Goal: Task Accomplishment & Management: Use online tool/utility

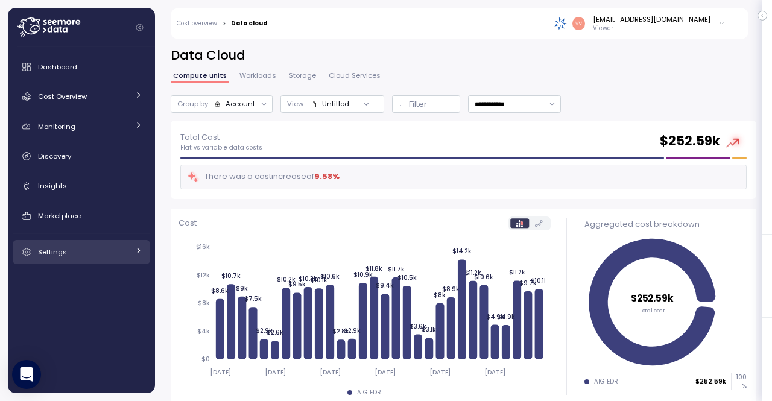
click at [78, 255] on div "Settings" at bounding box center [83, 252] width 91 height 12
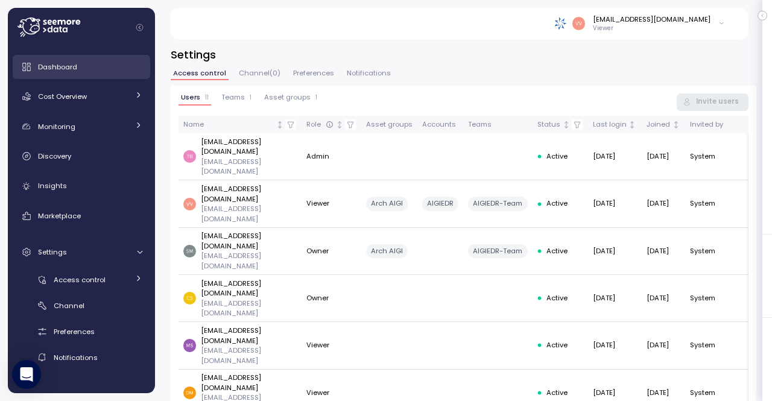
click at [81, 65] on div "Dashboard" at bounding box center [90, 67] width 104 height 12
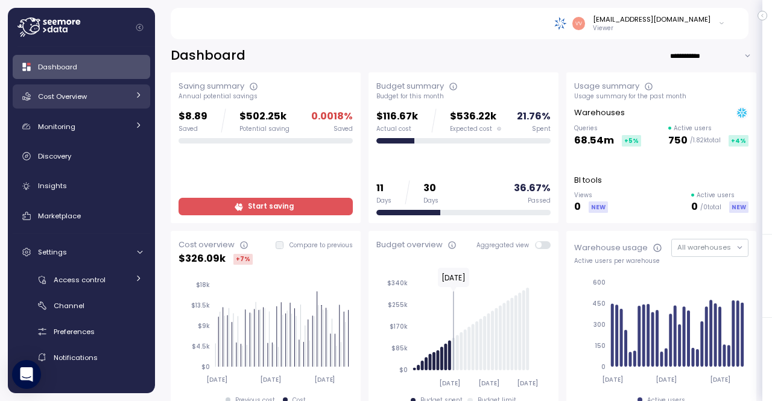
click at [77, 97] on span "Cost Overview" at bounding box center [62, 97] width 49 height 10
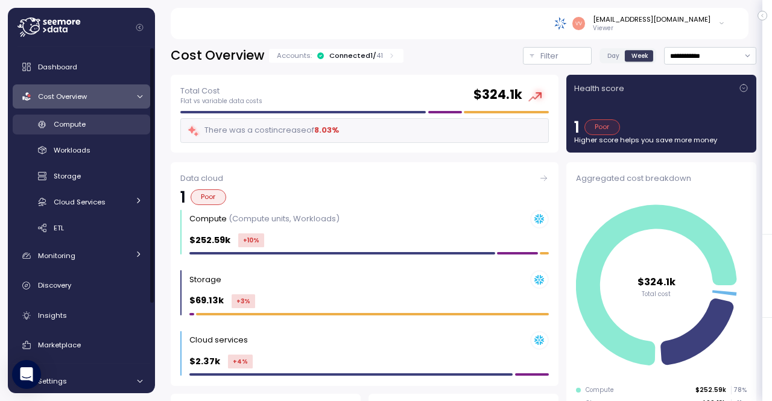
click at [81, 126] on span "Compute" at bounding box center [70, 124] width 32 height 10
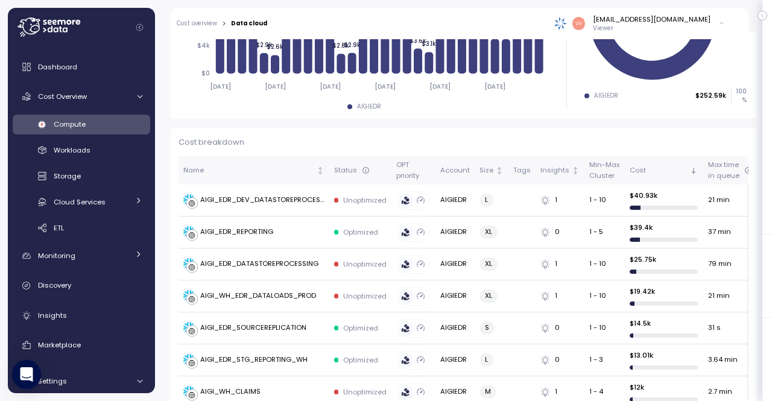
scroll to position [287, 0]
click at [711, 20] on div "vvankadaru@archinsurance.com Viewer" at bounding box center [640, 23] width 171 height 18
click at [160, 383] on div "**********" at bounding box center [463, 216] width 617 height 370
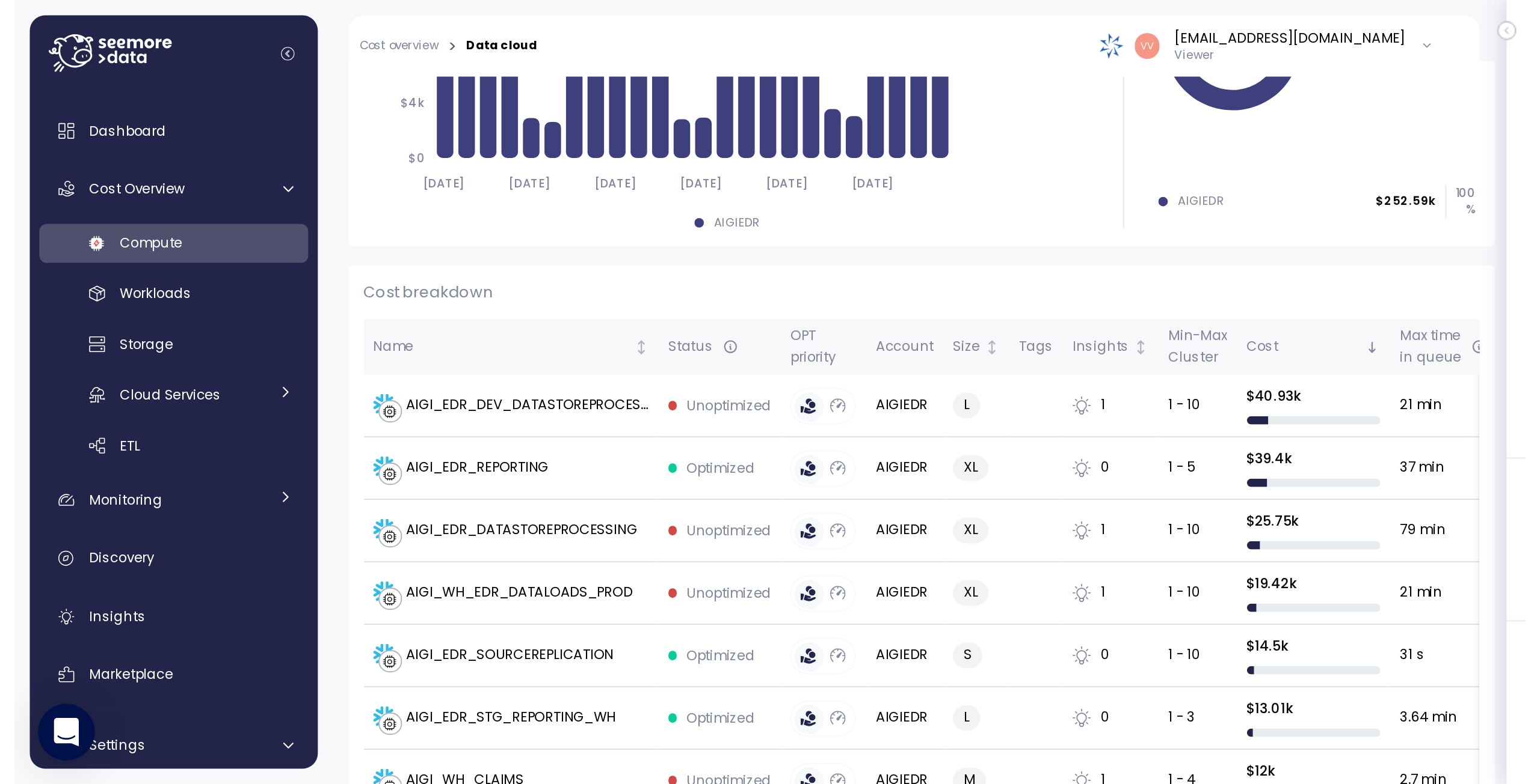
scroll to position [278, 0]
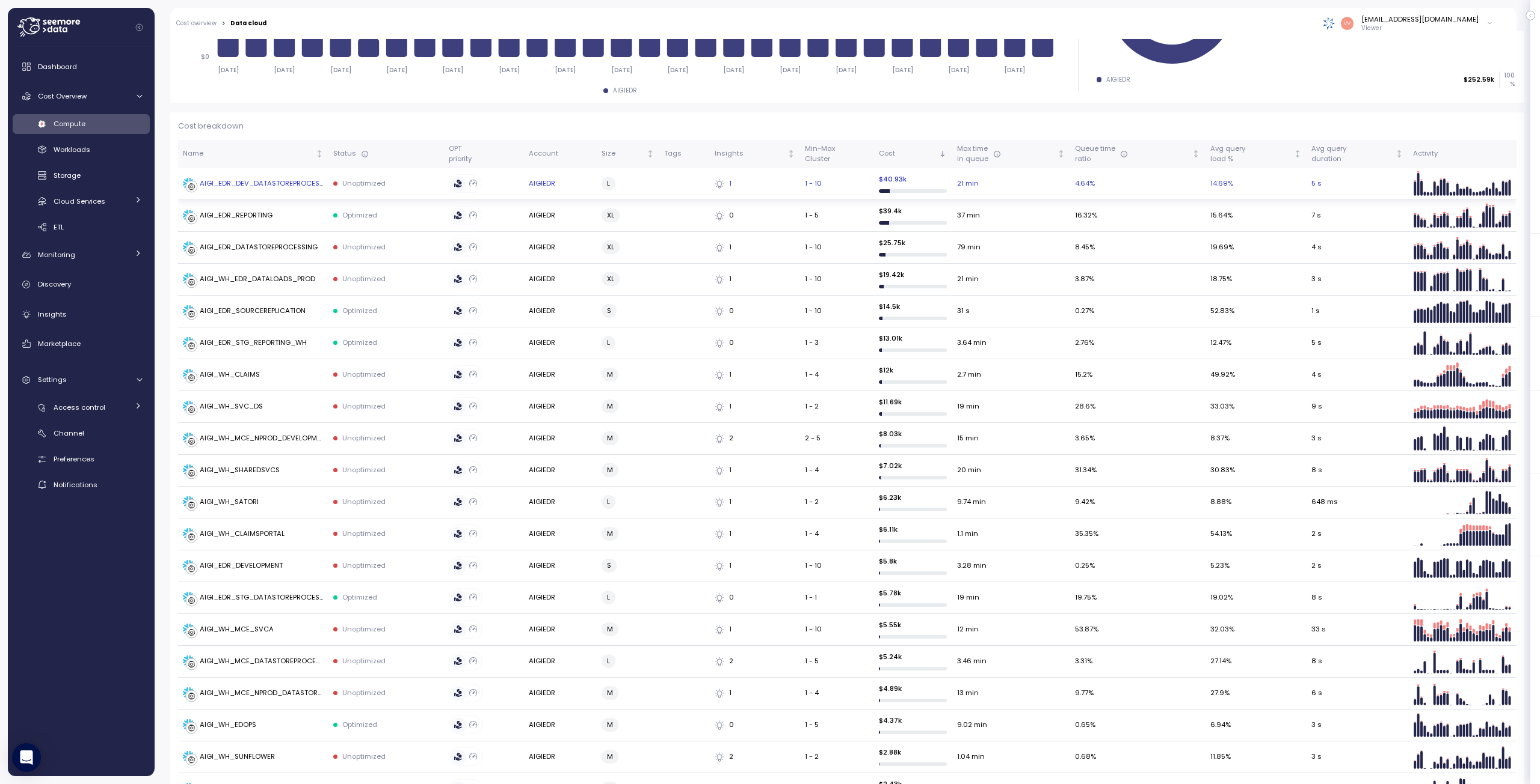
click at [717, 185] on icon at bounding box center [719, 184] width 5 height 7
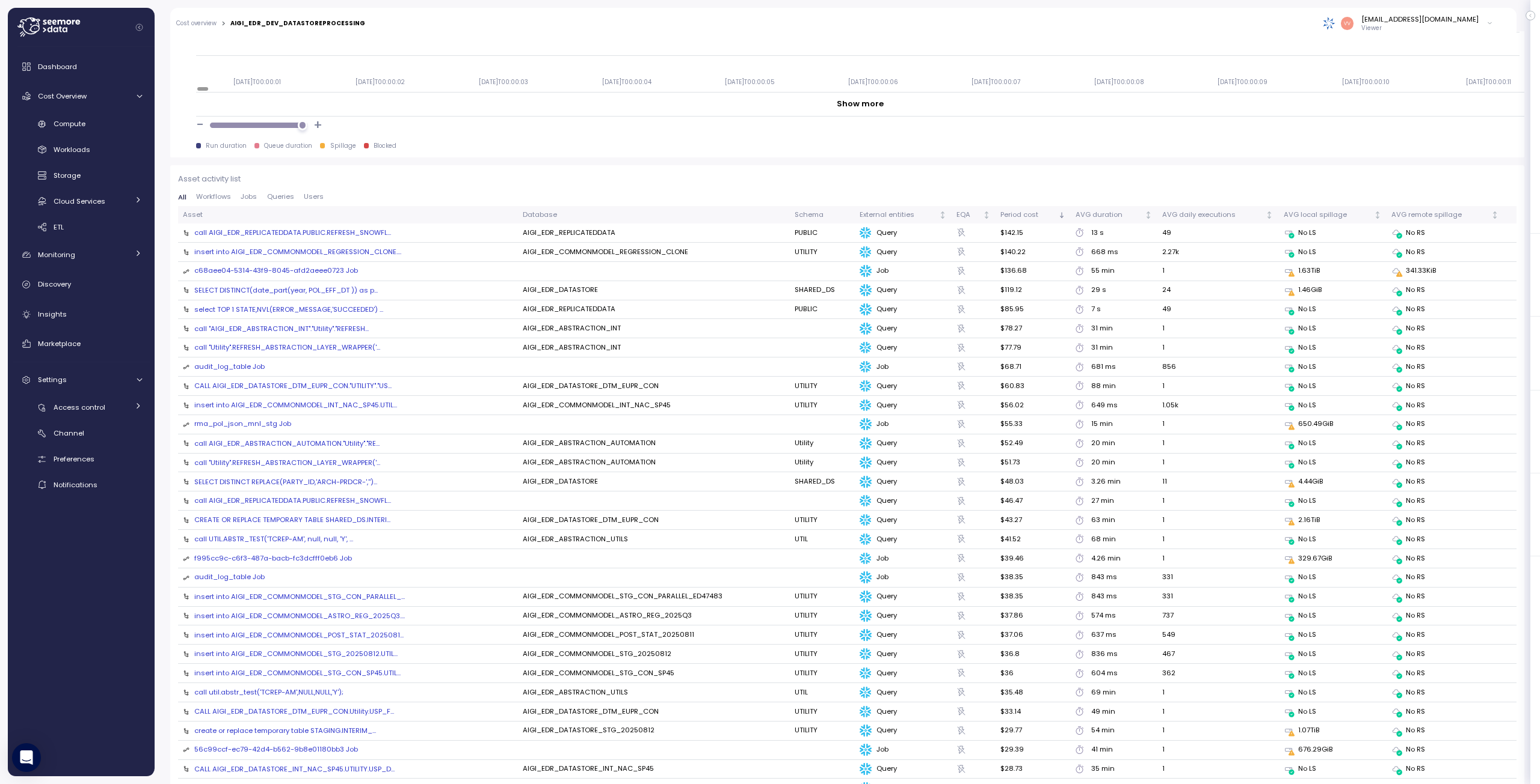
scroll to position [1251, 0]
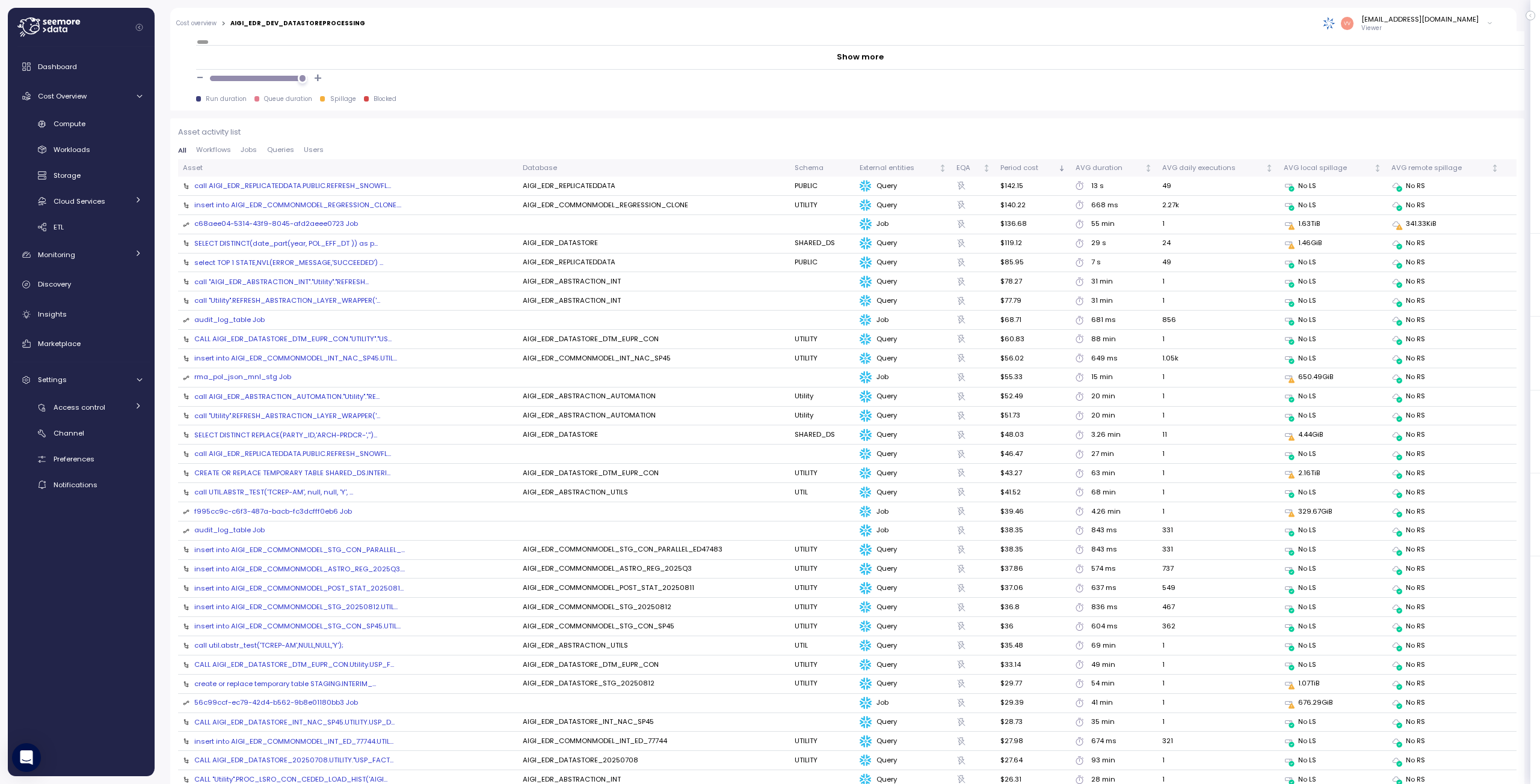
click at [342, 415] on div "call "Utility".REFRESH_ABSTRACTION_LAYER_WRAPPER('..." at bounding box center [287, 416] width 185 height 10
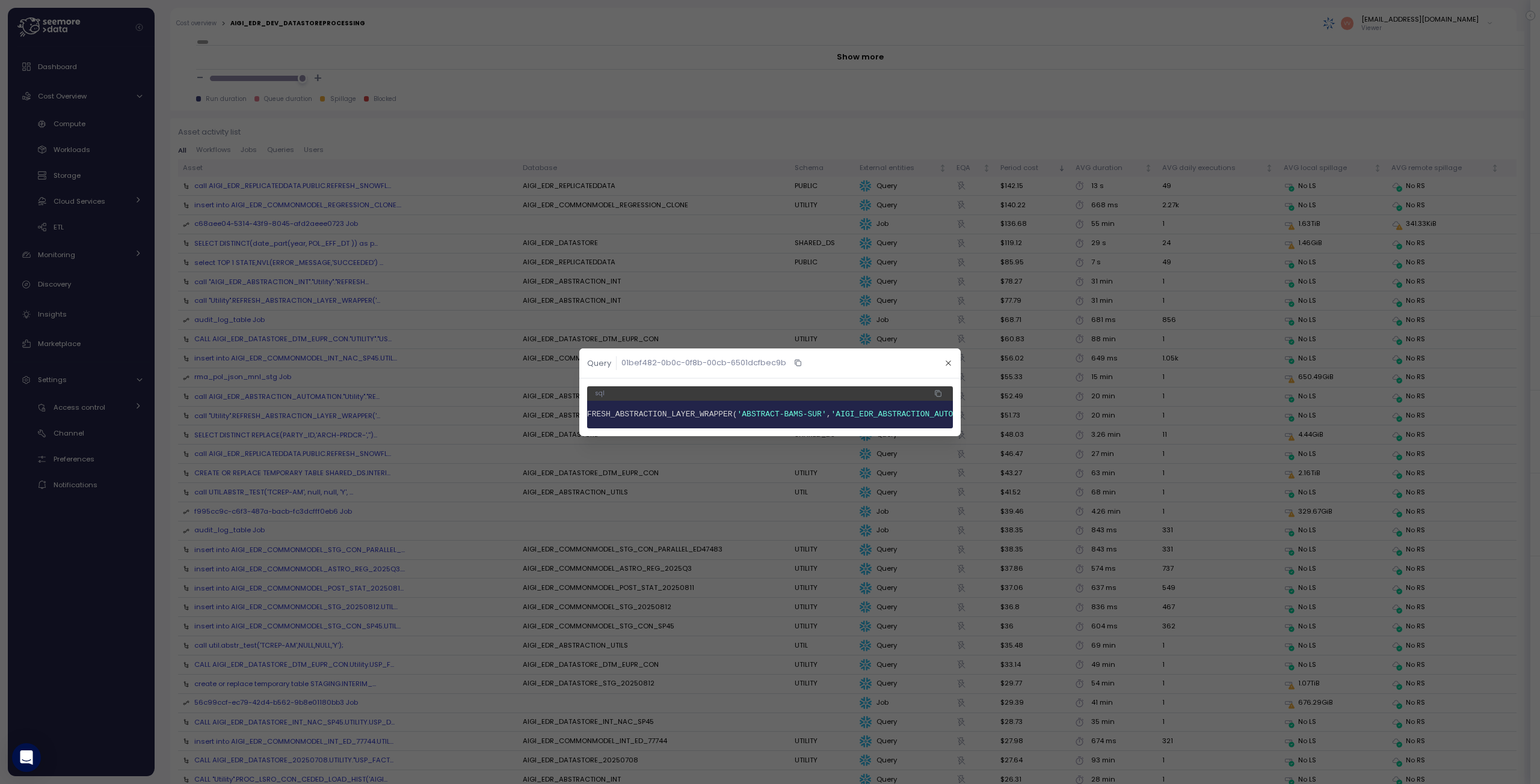
scroll to position [0, 137]
click at [951, 360] on icon "button" at bounding box center [948, 364] width 8 height 8
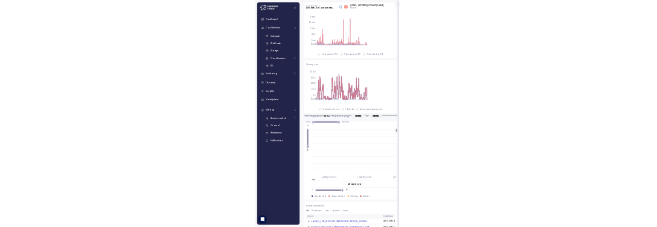
scroll to position [1181, 0]
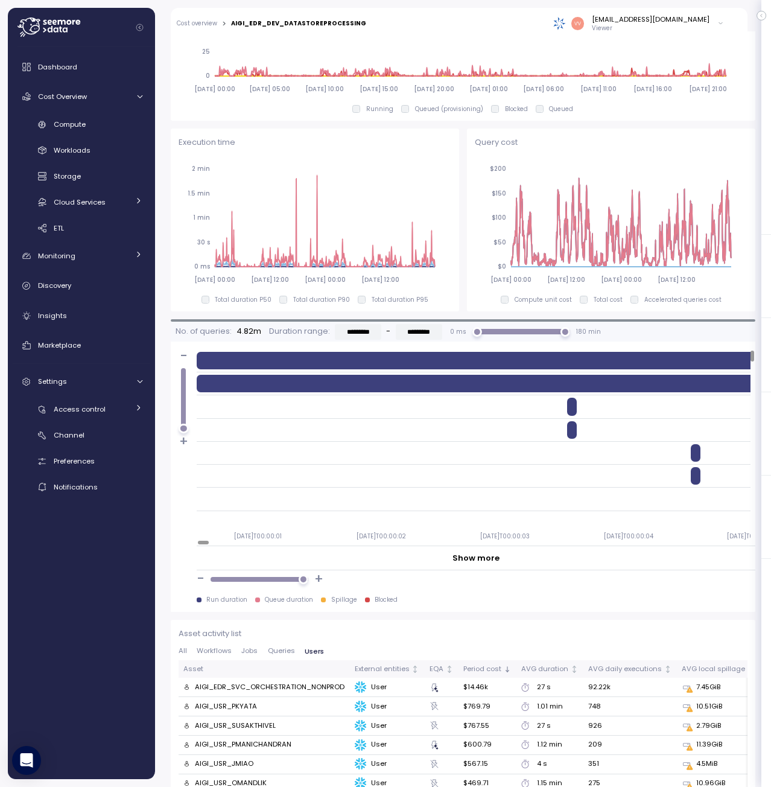
scroll to position [1207, 0]
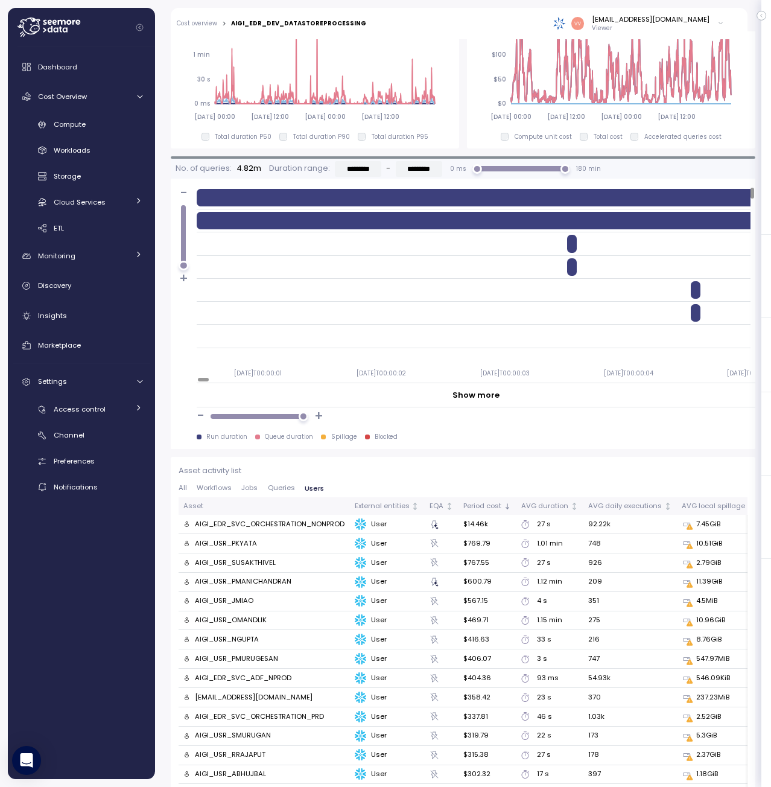
click at [285, 485] on span "Queries" at bounding box center [281, 488] width 27 height 7
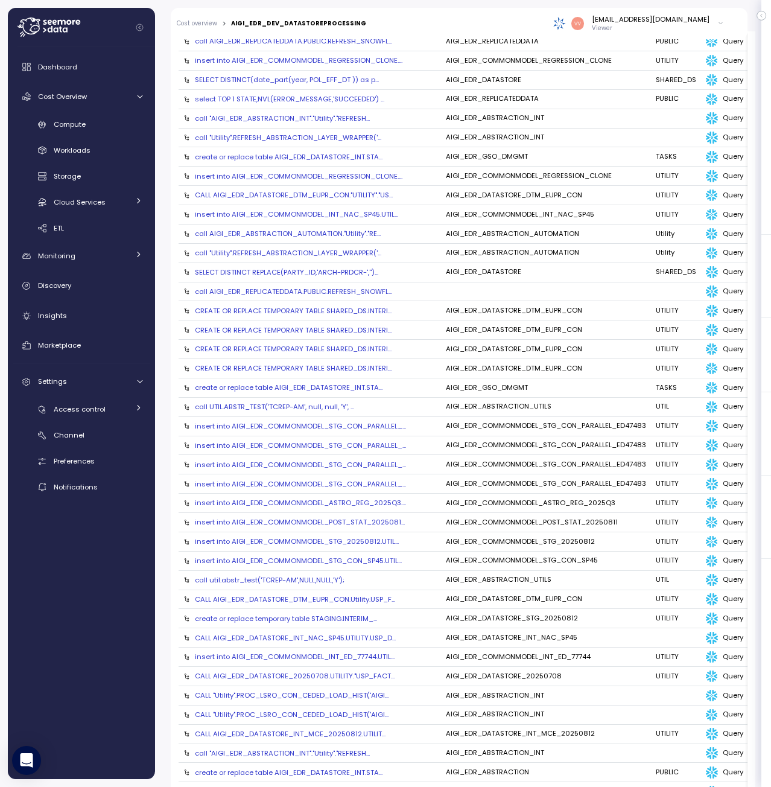
scroll to position [1448, 0]
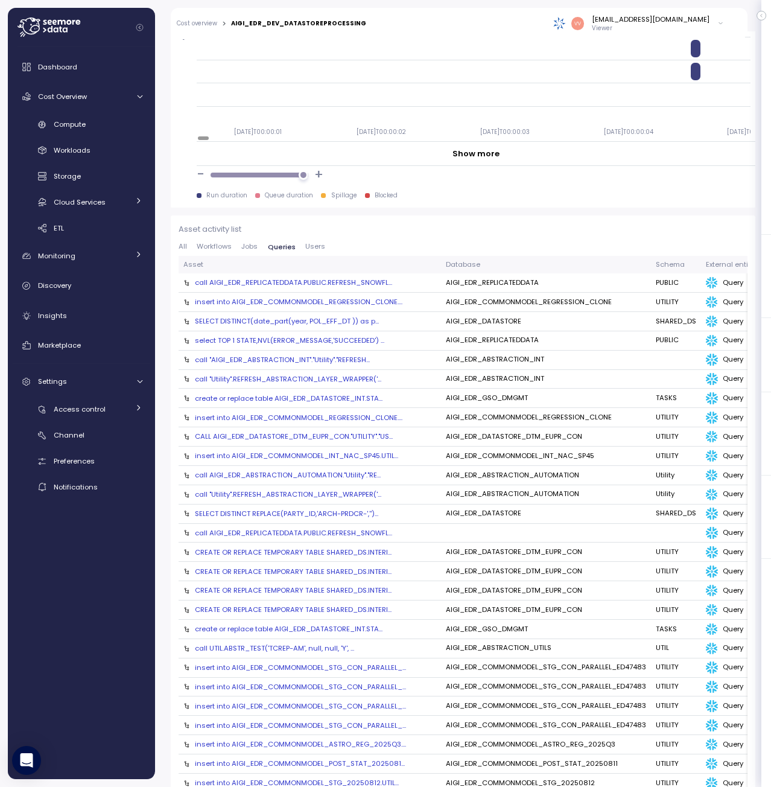
click at [249, 243] on span "Jobs" at bounding box center [249, 246] width 16 height 7
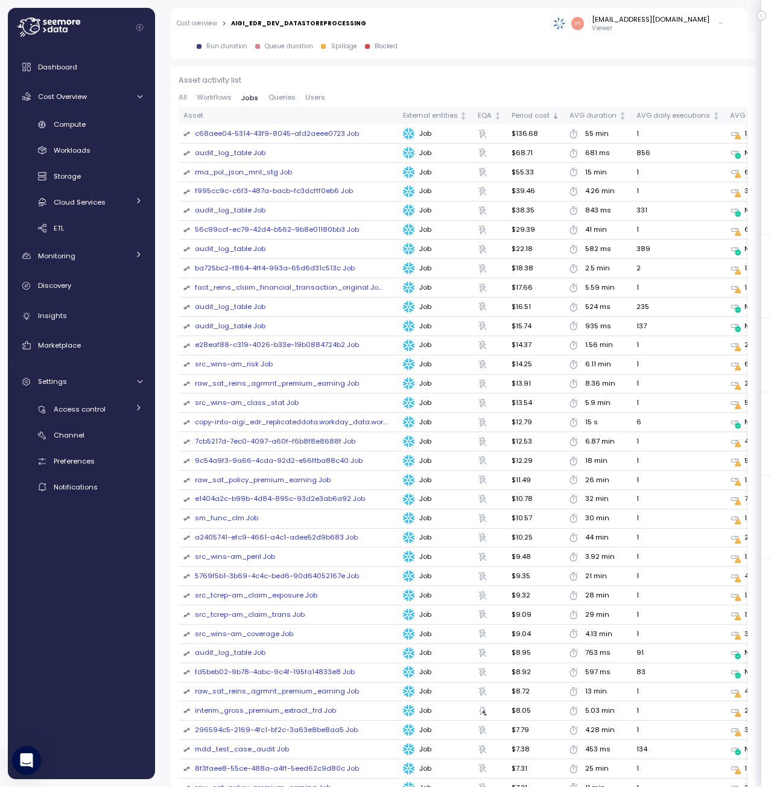
scroll to position [1658, 0]
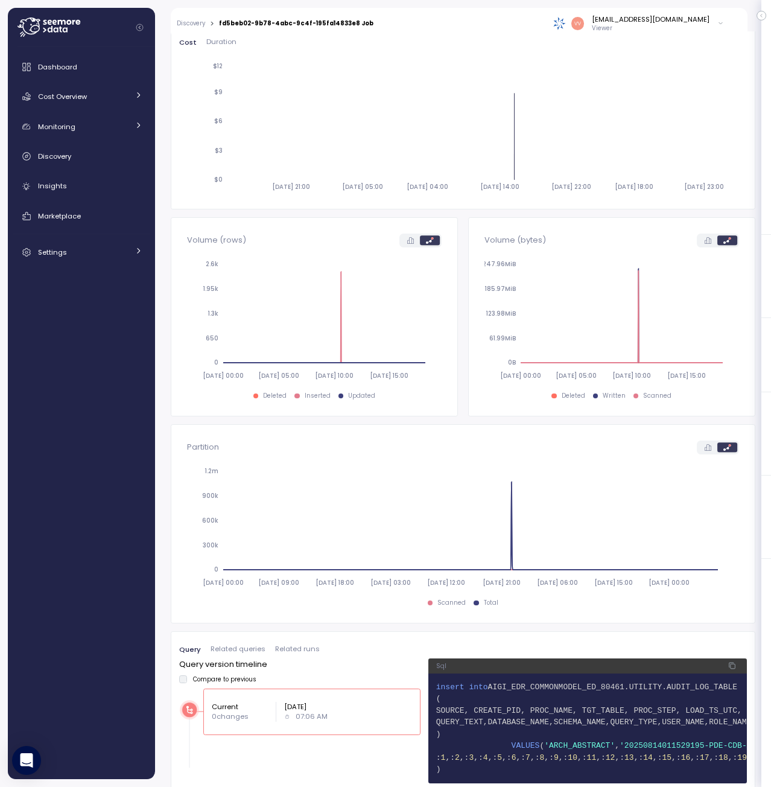
scroll to position [262, 0]
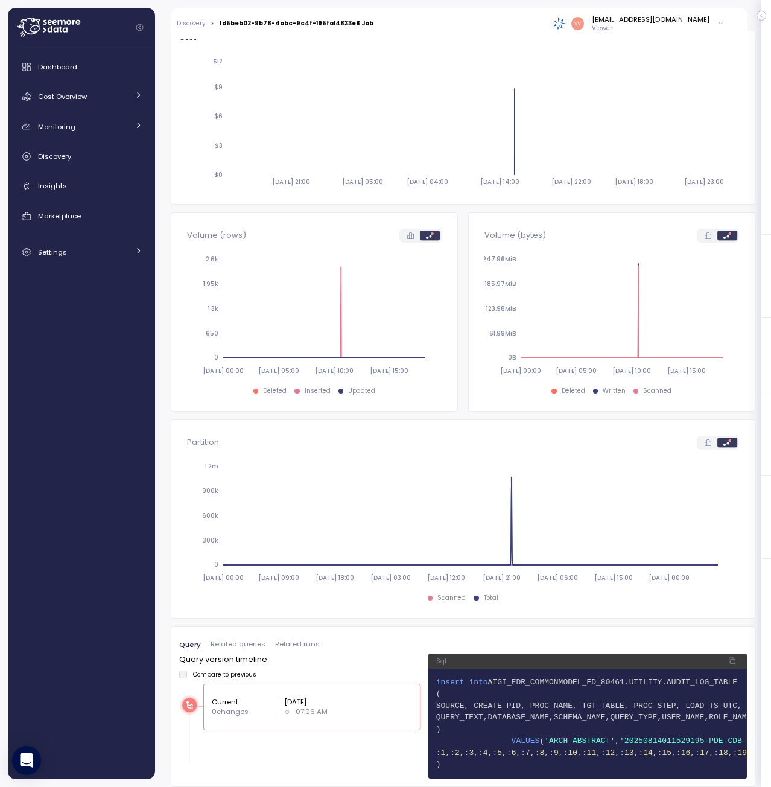
click at [242, 641] on span "Related queries" at bounding box center [238, 644] width 55 height 7
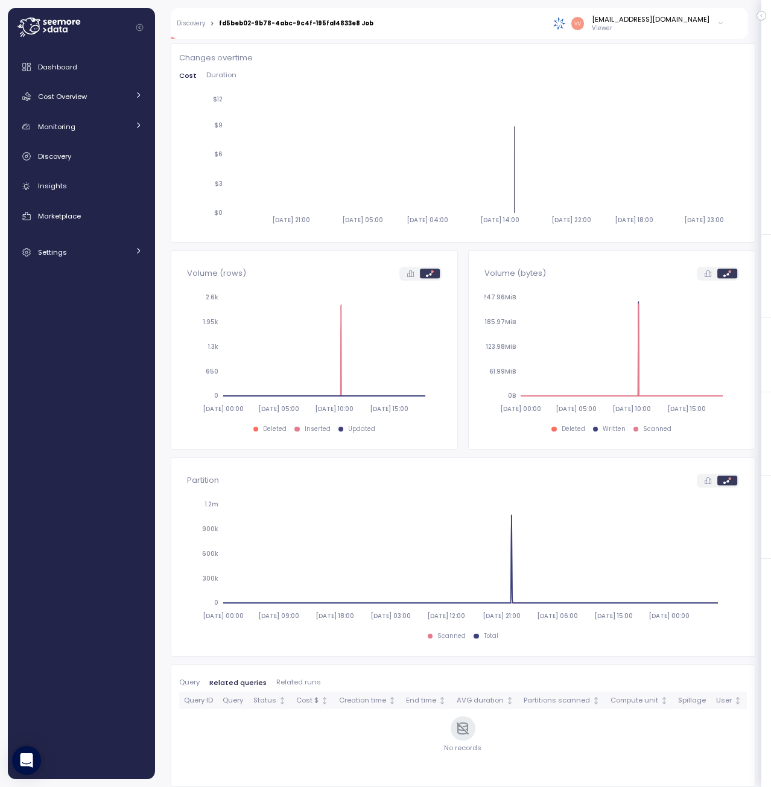
scroll to position [215, 0]
click at [291, 682] on span "Related runs" at bounding box center [298, 682] width 45 height 7
click at [191, 684] on span "Query" at bounding box center [189, 682] width 21 height 7
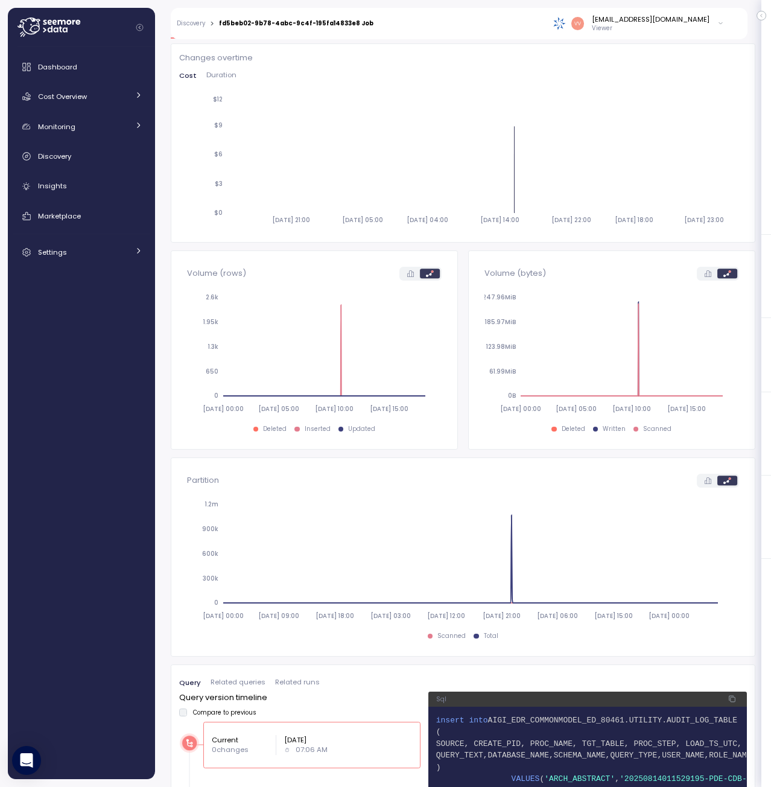
scroll to position [262, 0]
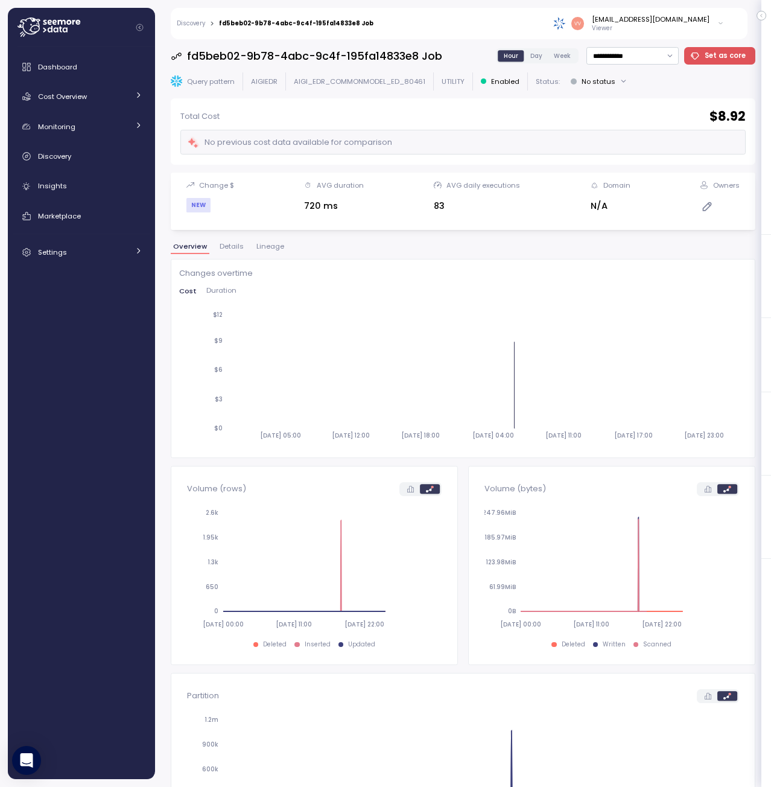
click at [619, 26] on p "Viewer" at bounding box center [651, 28] width 118 height 8
click at [619, 19] on div "[EMAIL_ADDRESS][DOMAIN_NAME]" at bounding box center [651, 19] width 118 height 10
click at [618, 19] on div "[EMAIL_ADDRESS][DOMAIN_NAME]" at bounding box center [651, 19] width 118 height 10
click at [698, 48] on div "Log out" at bounding box center [702, 48] width 25 height 11
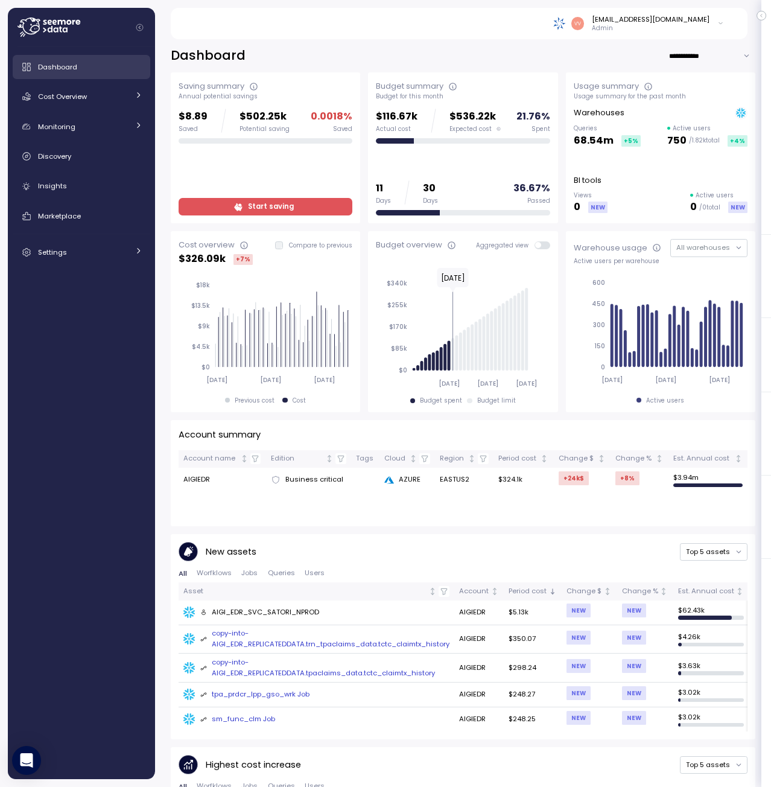
click at [60, 63] on span "Dashboard" at bounding box center [57, 67] width 39 height 10
click at [73, 121] on div "Monitoring" at bounding box center [83, 127] width 91 height 12
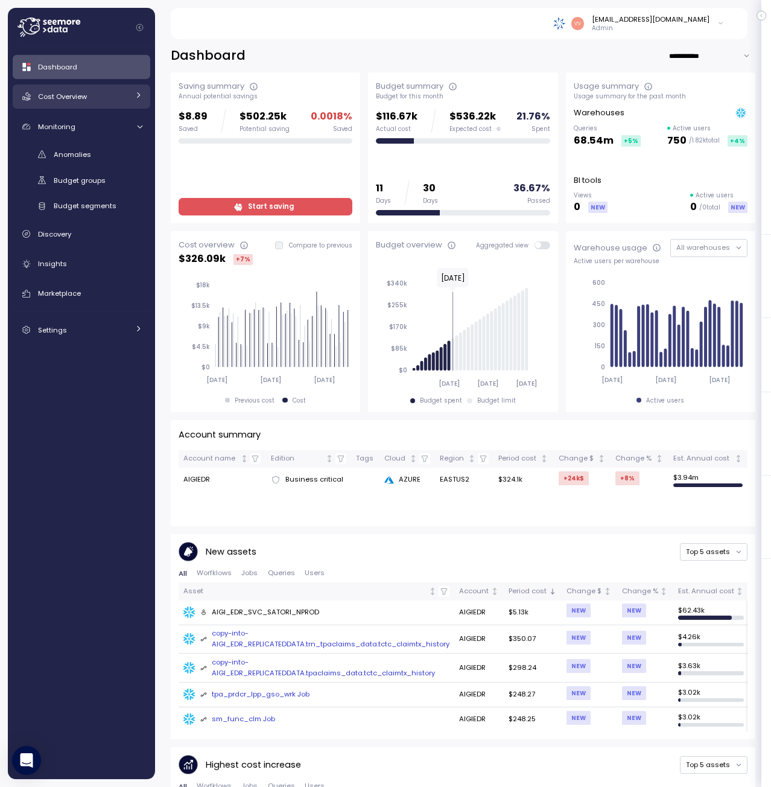
click at [71, 88] on link "Cost Overview" at bounding box center [82, 96] width 138 height 24
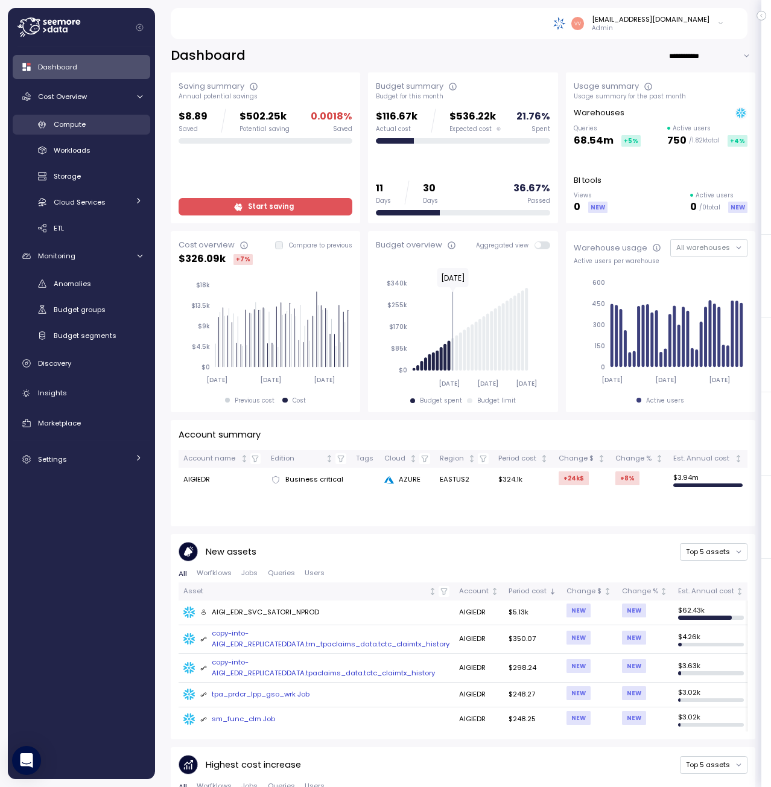
click at [72, 126] on span "Compute" at bounding box center [70, 124] width 32 height 10
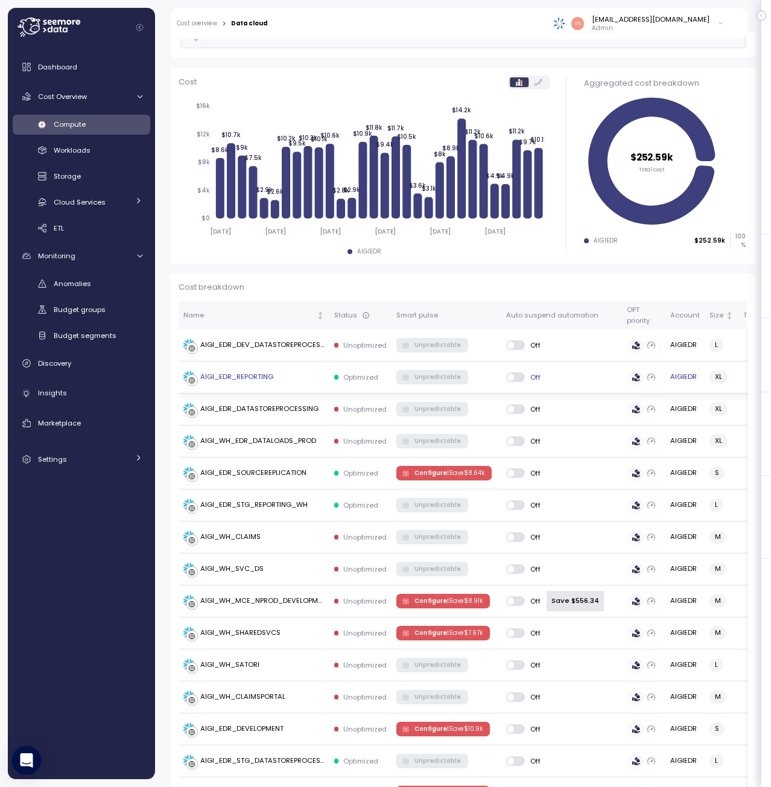
scroll to position [121, 0]
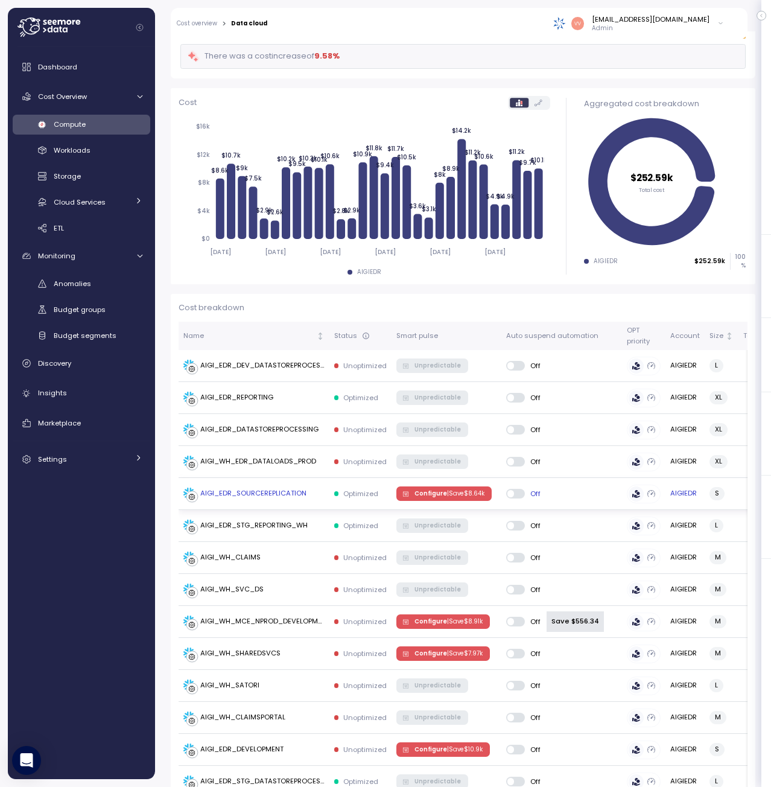
click at [429, 495] on span "Configure | Save $ 8.64k" at bounding box center [450, 493] width 70 height 13
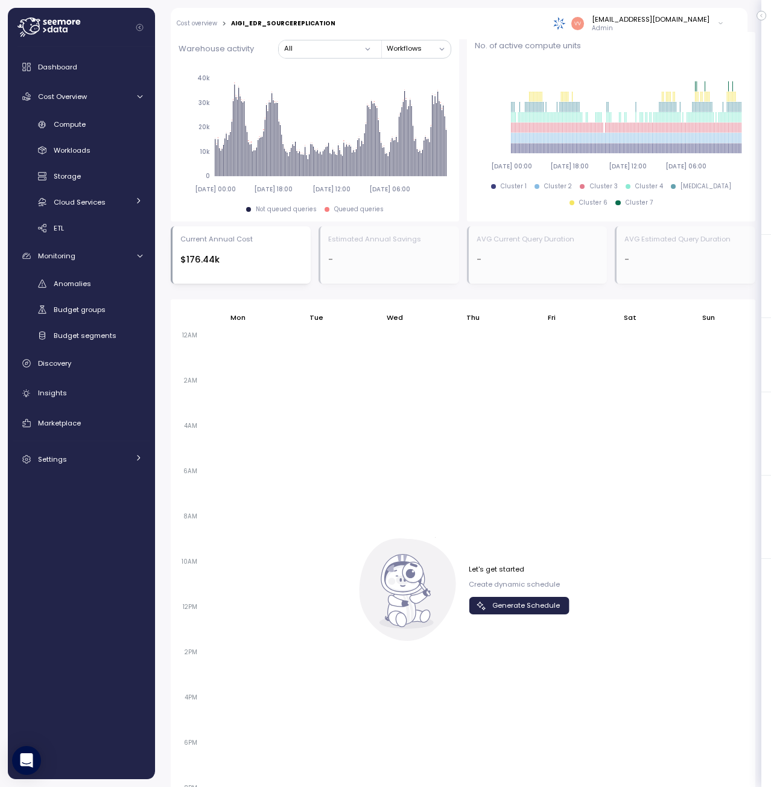
scroll to position [524, 0]
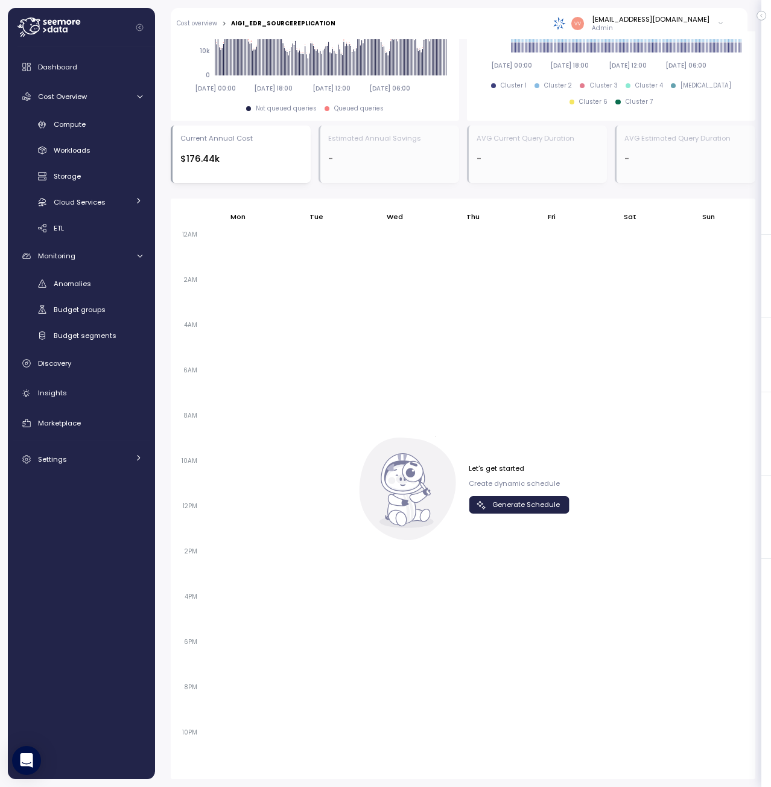
click at [509, 506] on span "Generate Schedule" at bounding box center [526, 505] width 68 height 16
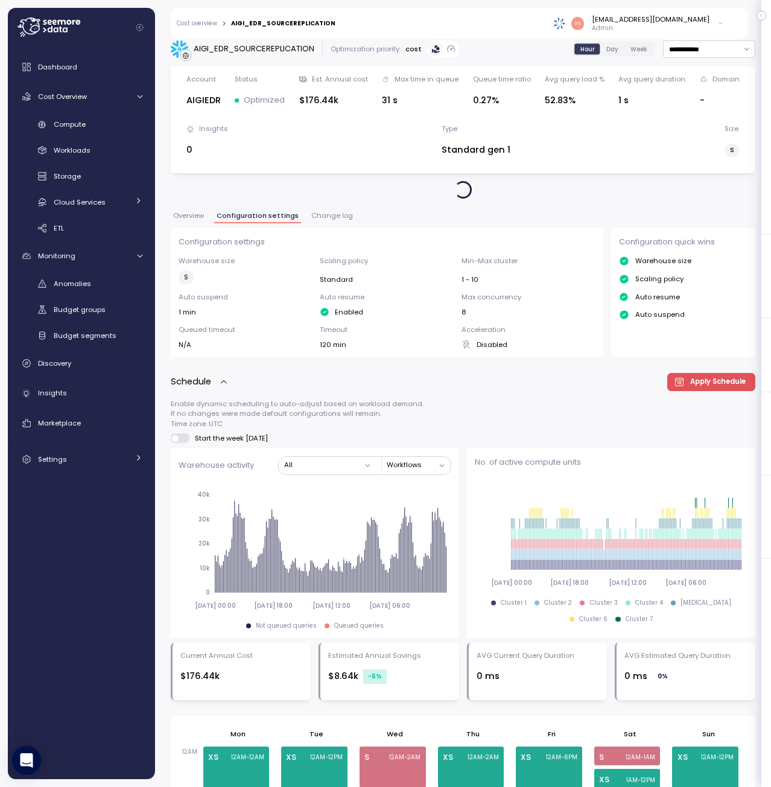
scroll to position [0, 0]
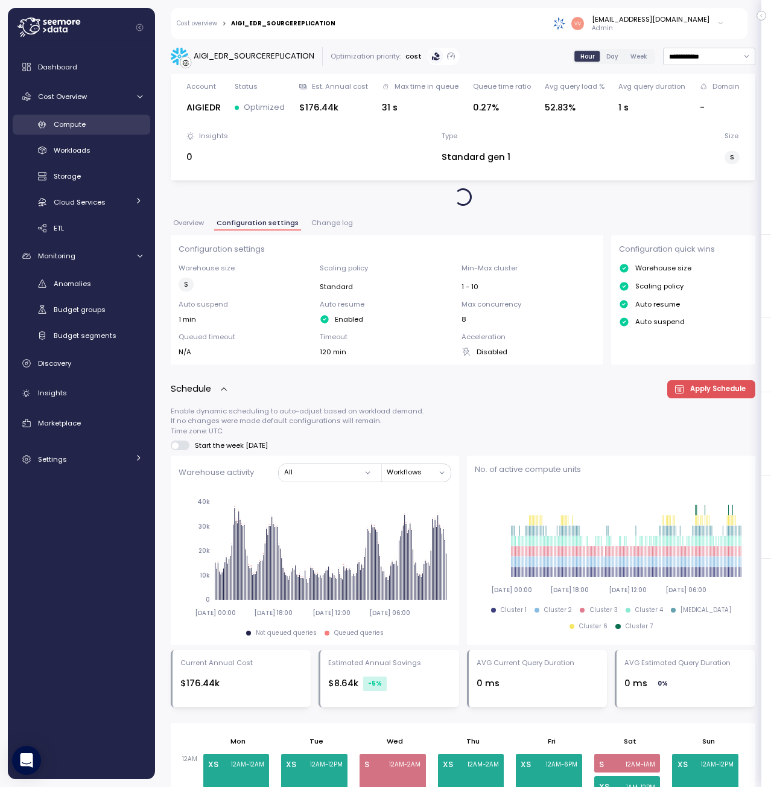
click at [83, 121] on span "Compute" at bounding box center [70, 124] width 32 height 10
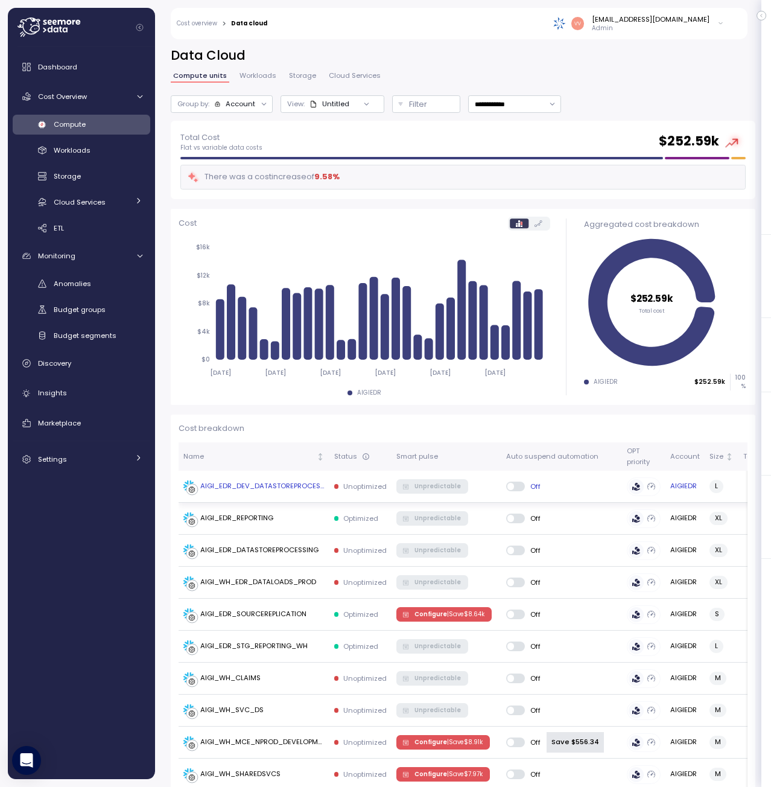
click at [275, 482] on div "AIGI_EDR_DEV_DATASTOREPROCESSING" at bounding box center [262, 486] width 124 height 11
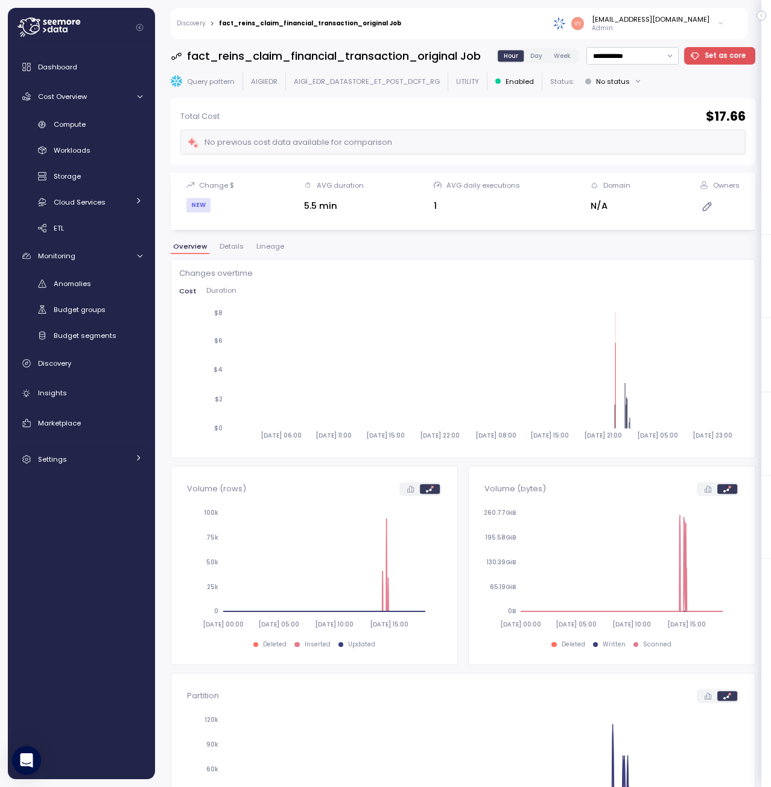
scroll to position [483, 0]
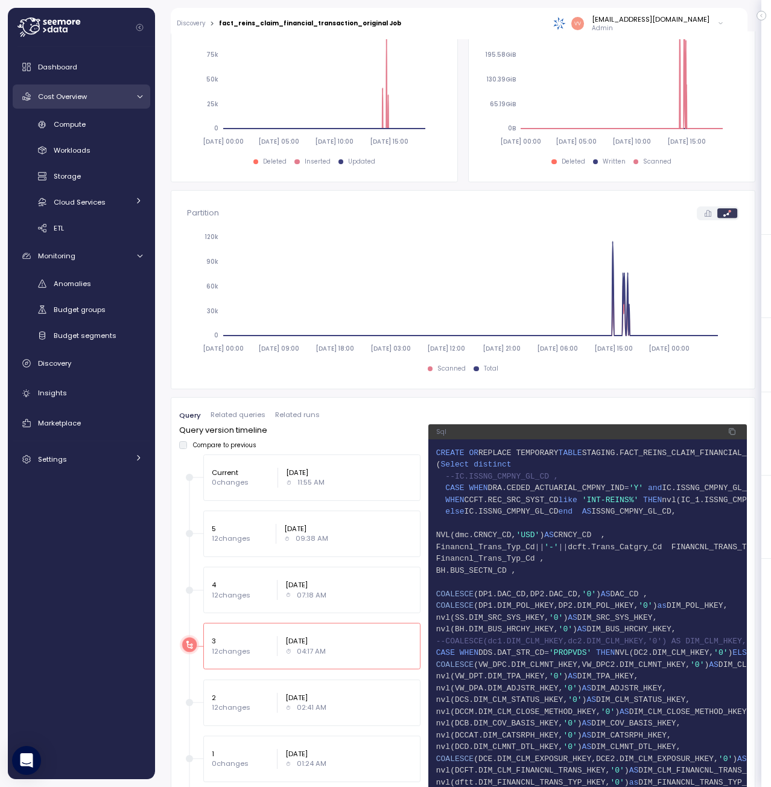
click at [77, 98] on span "Cost Overview" at bounding box center [62, 97] width 49 height 10
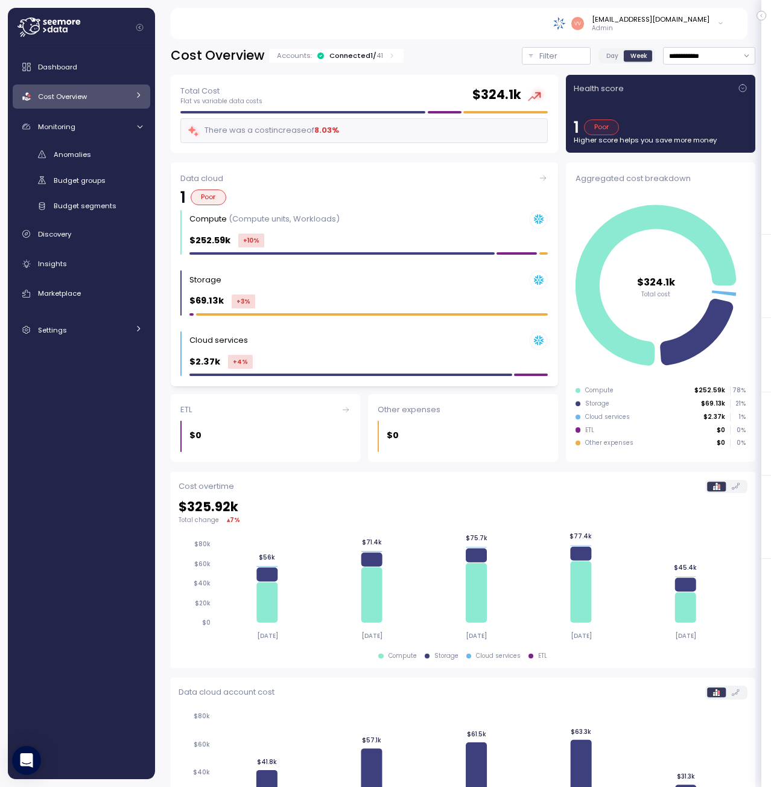
click at [207, 194] on div "Poor" at bounding box center [209, 197] width 36 height 16
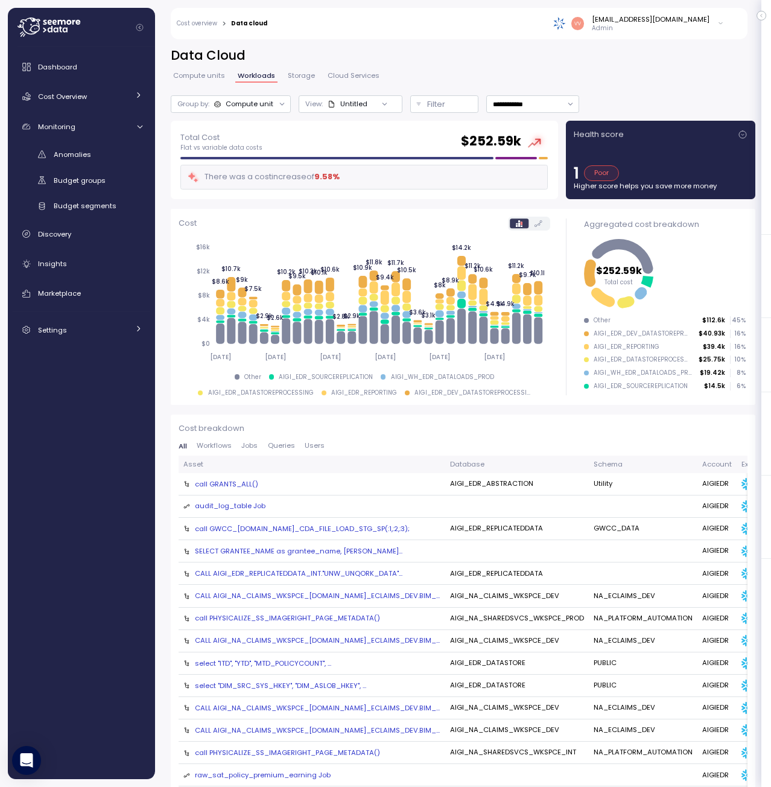
click at [316, 530] on div "call GWCC_[DOMAIN_NAME]_CDA_FILE_LOAD_STG_SP(:1,:2,:3);" at bounding box center [302, 529] width 215 height 10
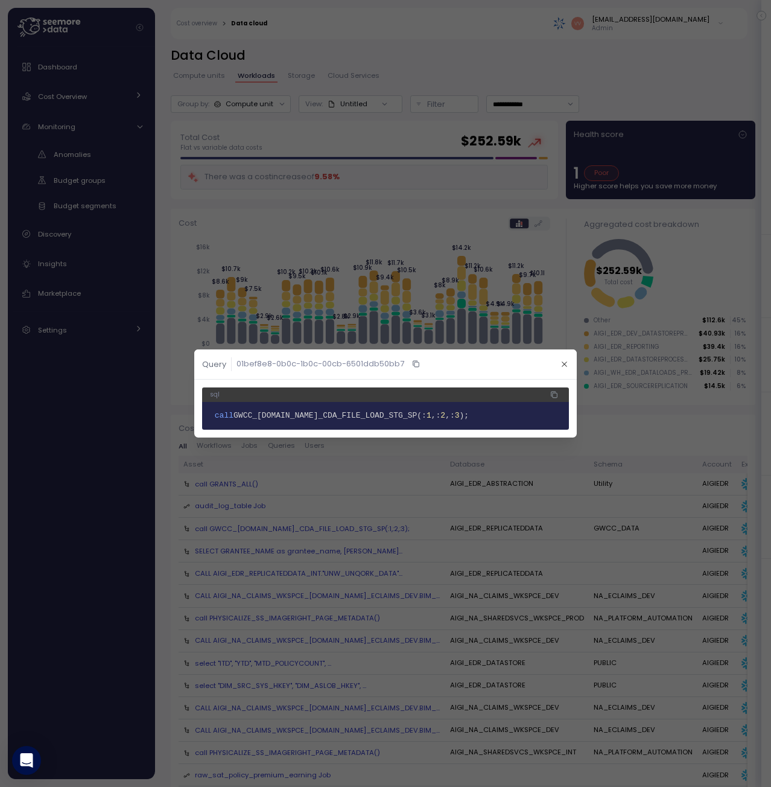
click at [416, 363] on icon "button" at bounding box center [416, 364] width 8 height 14
click at [567, 361] on icon "button" at bounding box center [565, 364] width 8 height 8
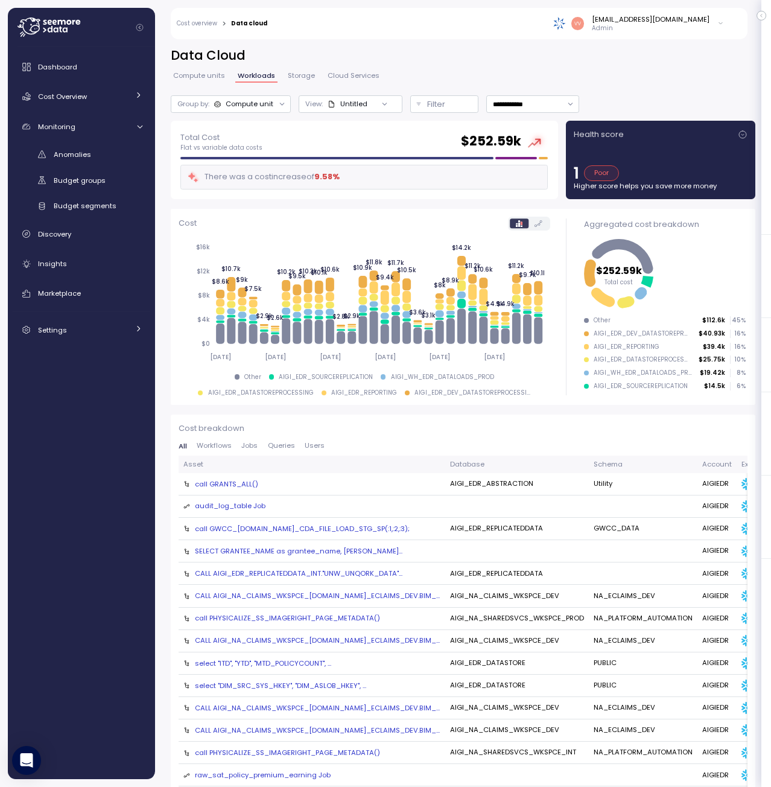
click at [301, 773] on div "raw_sat_policy_premium_earning Job" at bounding box center [263, 775] width 136 height 11
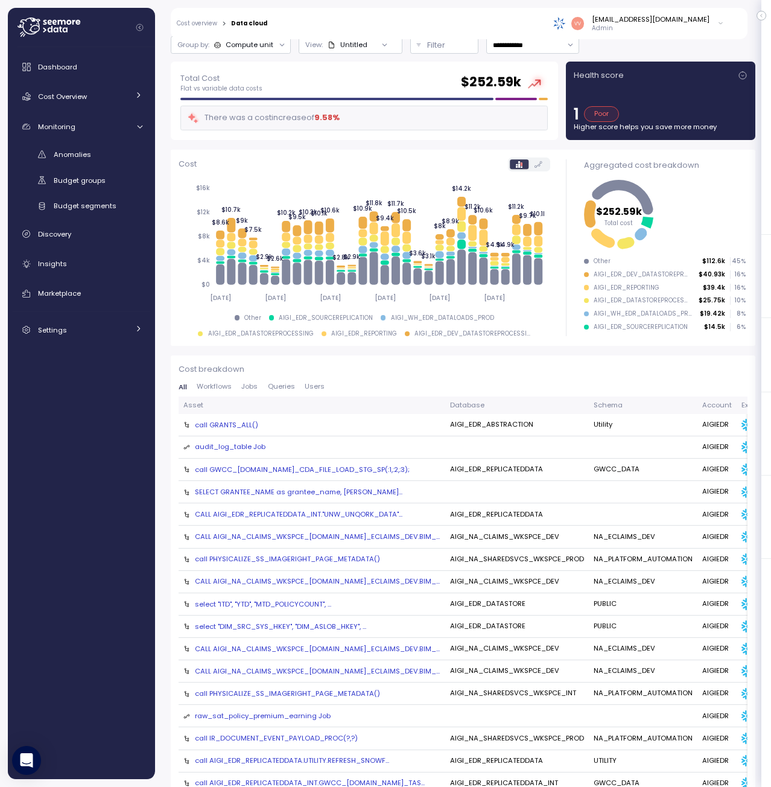
scroll to position [36, 0]
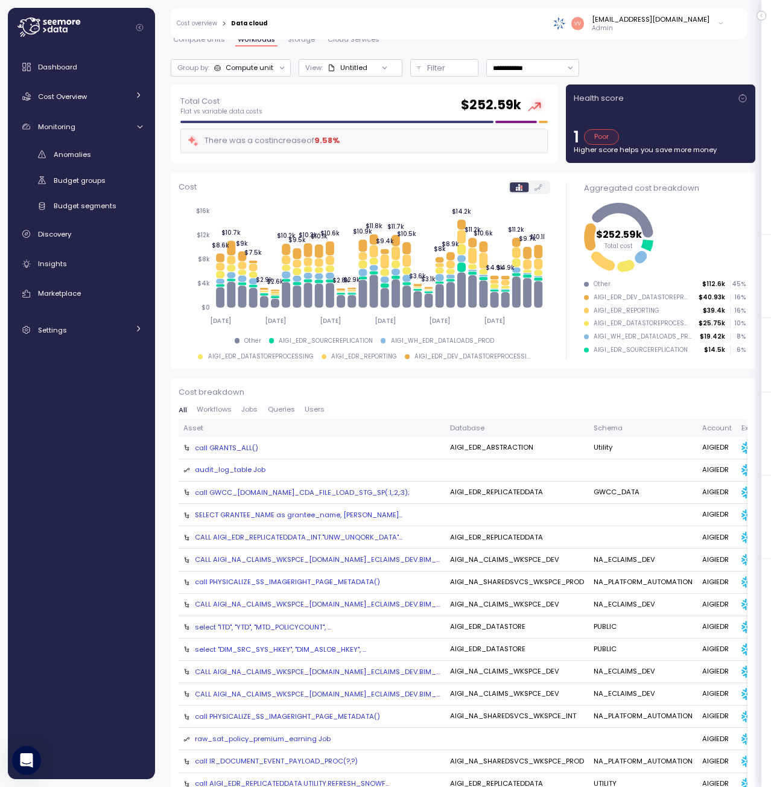
click at [383, 72] on div at bounding box center [384, 68] width 34 height 17
click at [387, 65] on icon at bounding box center [385, 68] width 8 height 8
click at [421, 68] on button "Filter" at bounding box center [444, 67] width 69 height 17
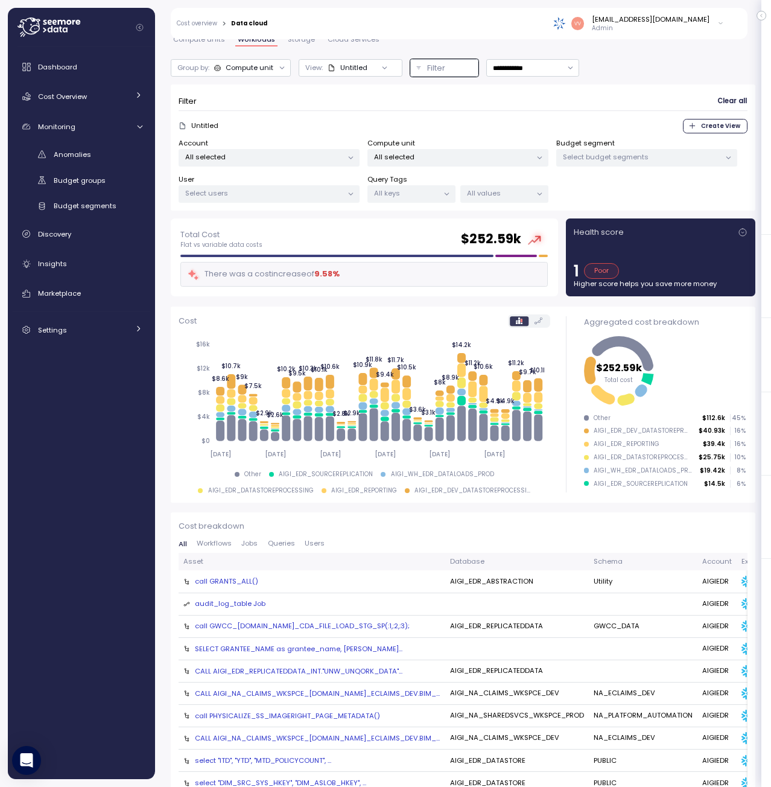
click at [346, 198] on div at bounding box center [350, 193] width 17 height 17
click at [369, 69] on div at bounding box center [384, 68] width 34 height 17
click at [278, 542] on span "Queries" at bounding box center [281, 543] width 27 height 7
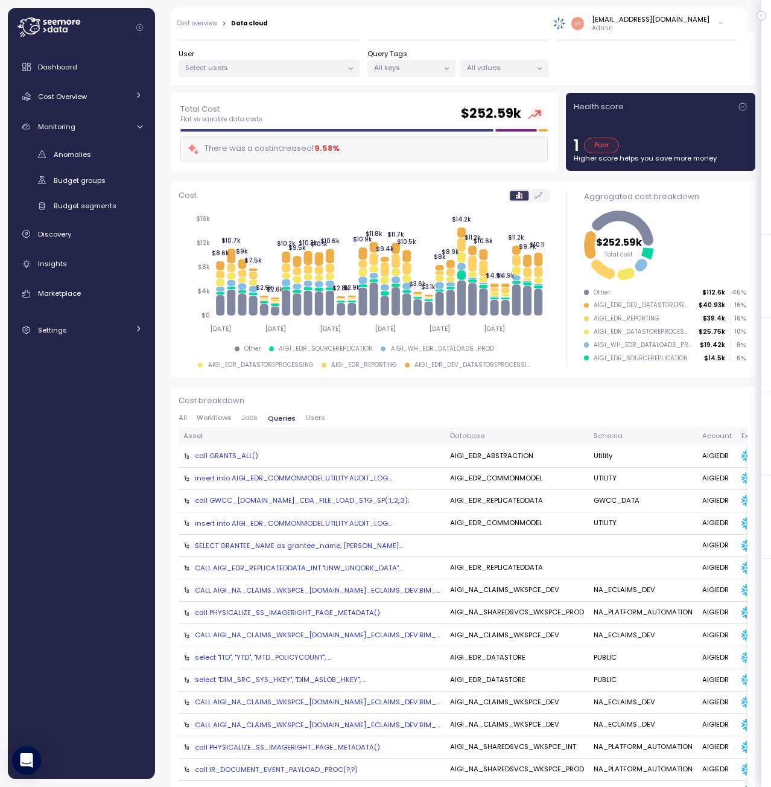
scroll to position [241, 0]
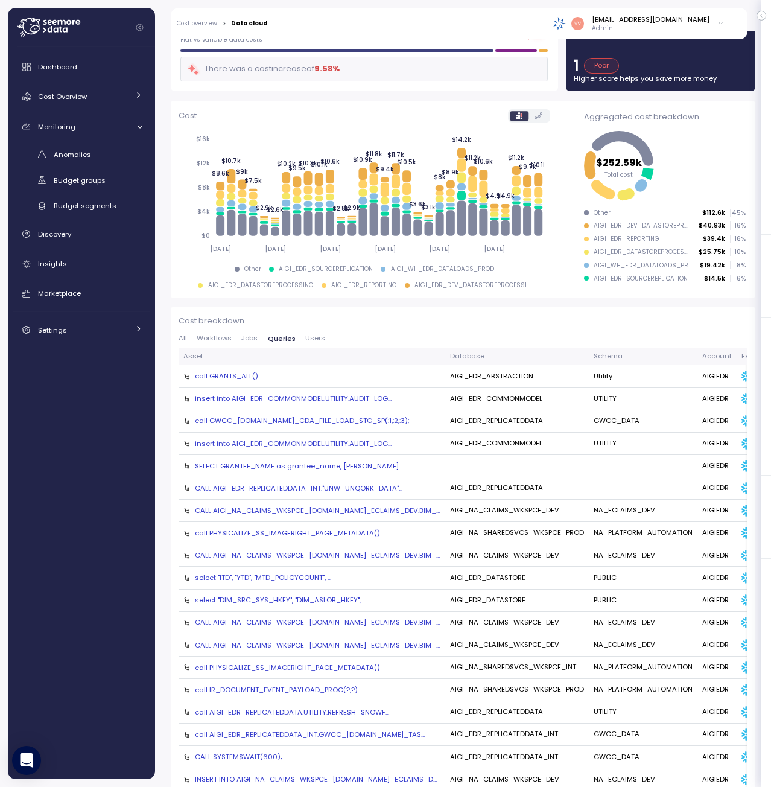
click at [364, 423] on div "call GWCC_DATA.GW_CDA_FILE_LOAD_STG_SP(:1,:2,:3);" at bounding box center [302, 421] width 215 height 10
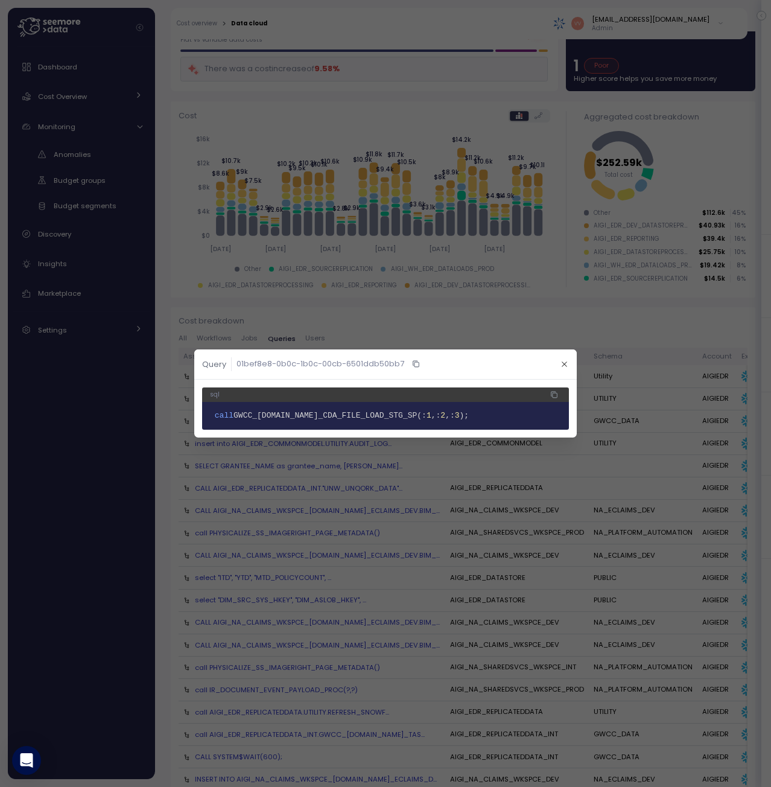
click at [413, 364] on icon "button" at bounding box center [415, 363] width 4 height 4
click at [568, 364] on icon "button" at bounding box center [565, 364] width 8 height 8
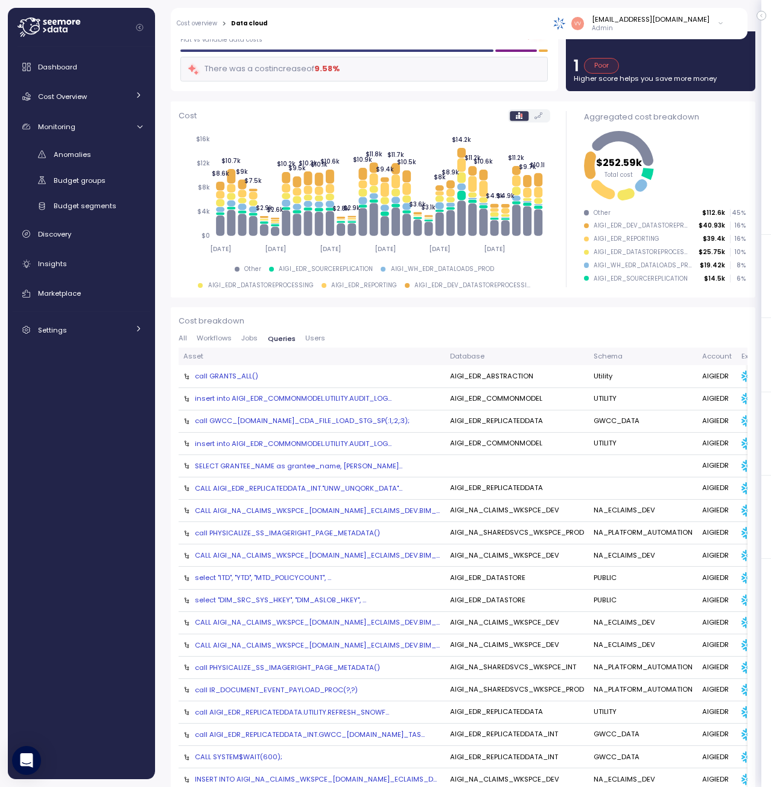
click at [348, 602] on div "select "DIM_SRC_SYS_HKEY", "DIM_ASLOB_HKEY",..." at bounding box center [280, 600] width 171 height 10
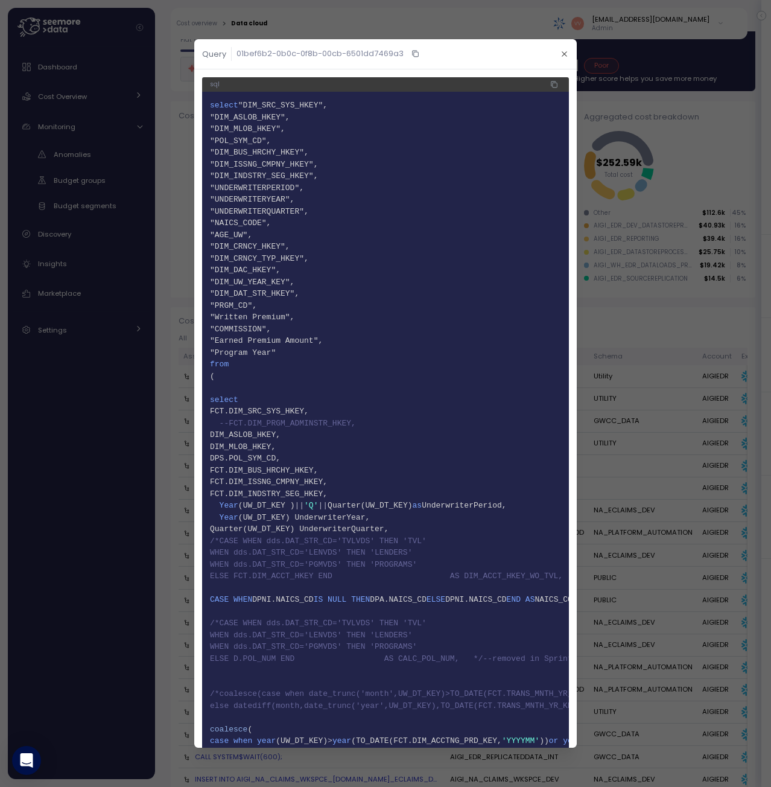
click at [414, 54] on icon "button" at bounding box center [416, 54] width 5 height 5
click at [561, 52] on icon "button" at bounding box center [565, 54] width 8 height 8
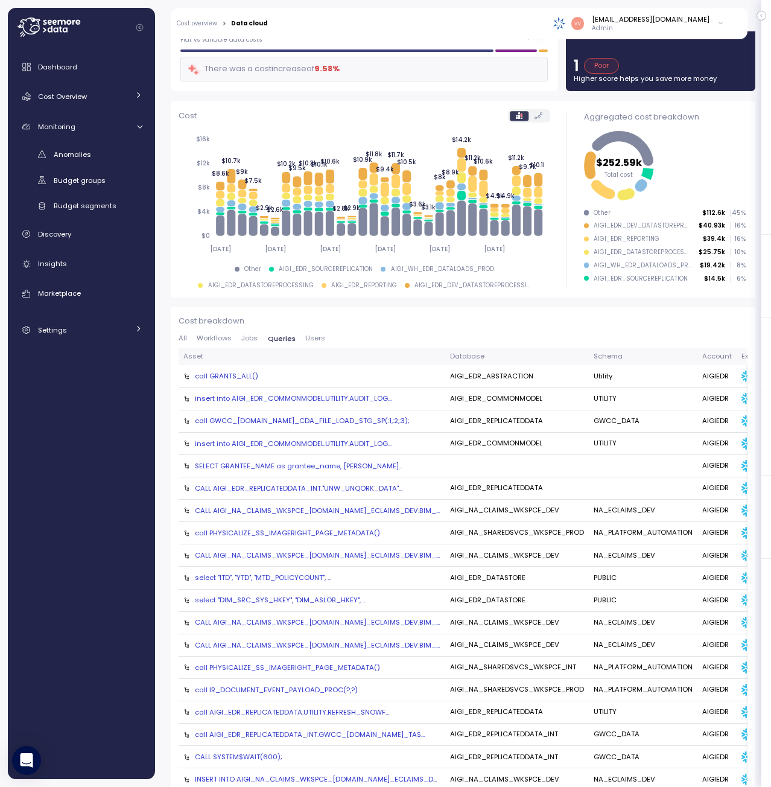
click at [308, 601] on div "select "DIM_SRC_SYS_HKEY", "DIM_ASLOB_HKEY",..." at bounding box center [280, 600] width 171 height 10
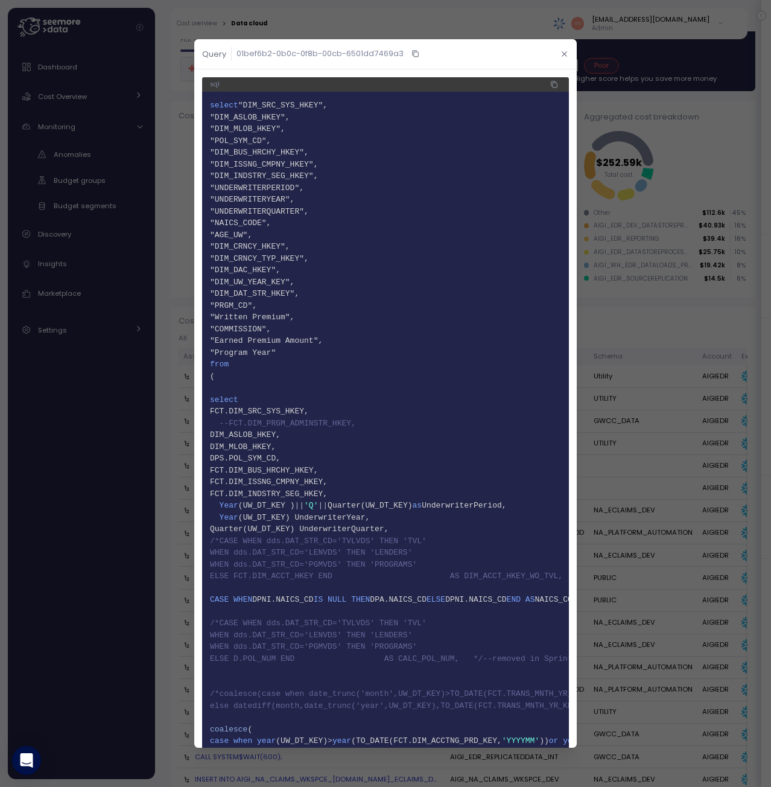
click at [561, 52] on icon "button" at bounding box center [565, 54] width 8 height 8
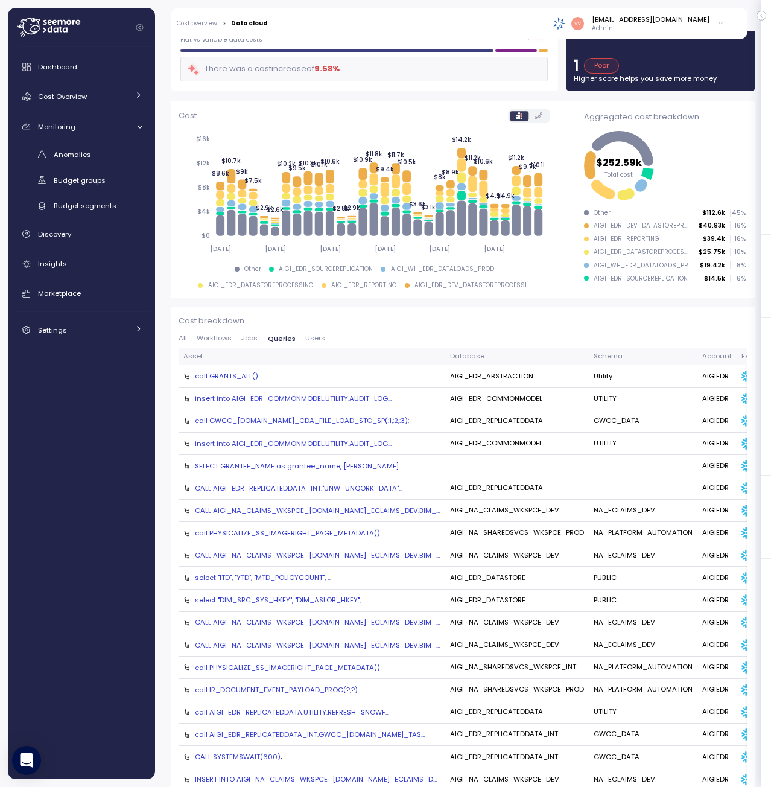
click at [661, 599] on td "PUBLIC" at bounding box center [643, 601] width 109 height 22
click at [608, 599] on td "PUBLIC" at bounding box center [643, 601] width 109 height 22
click at [332, 600] on div "select "DIM_SRC_SYS_HKEY", "DIM_ASLOB_HKEY",..." at bounding box center [280, 600] width 171 height 10
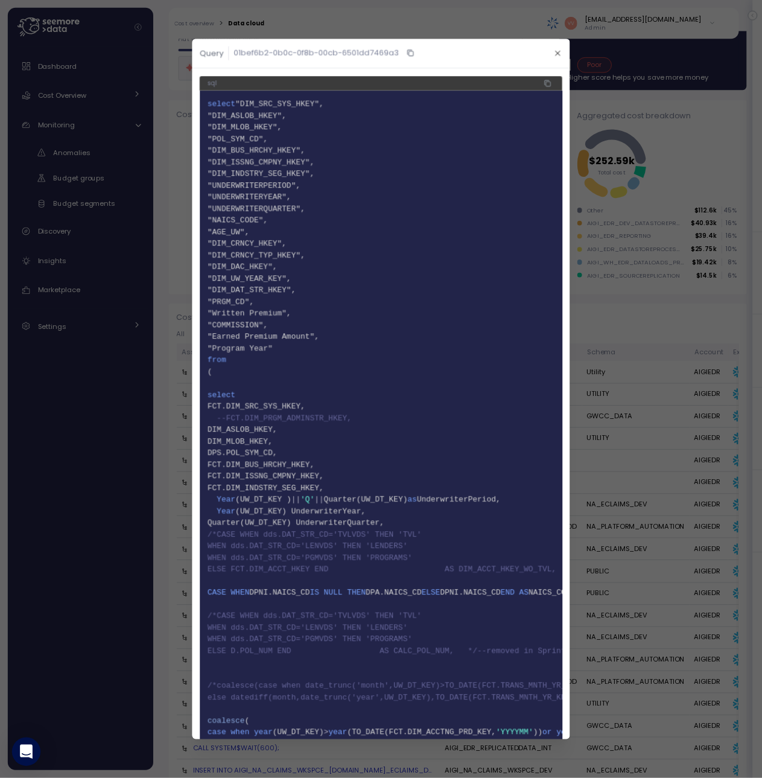
scroll to position [302, 0]
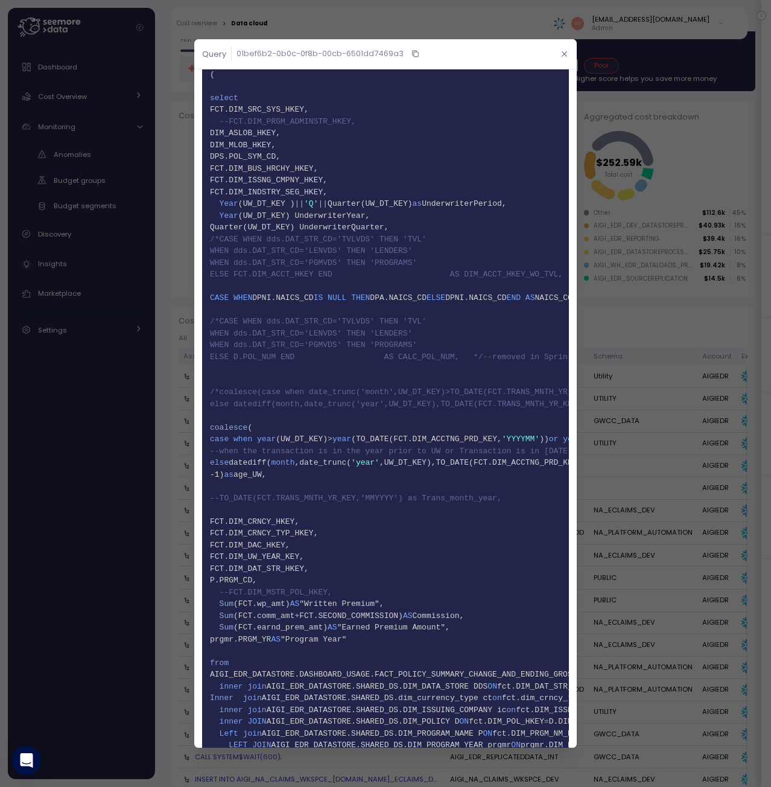
click at [562, 55] on icon "button" at bounding box center [564, 53] width 5 height 5
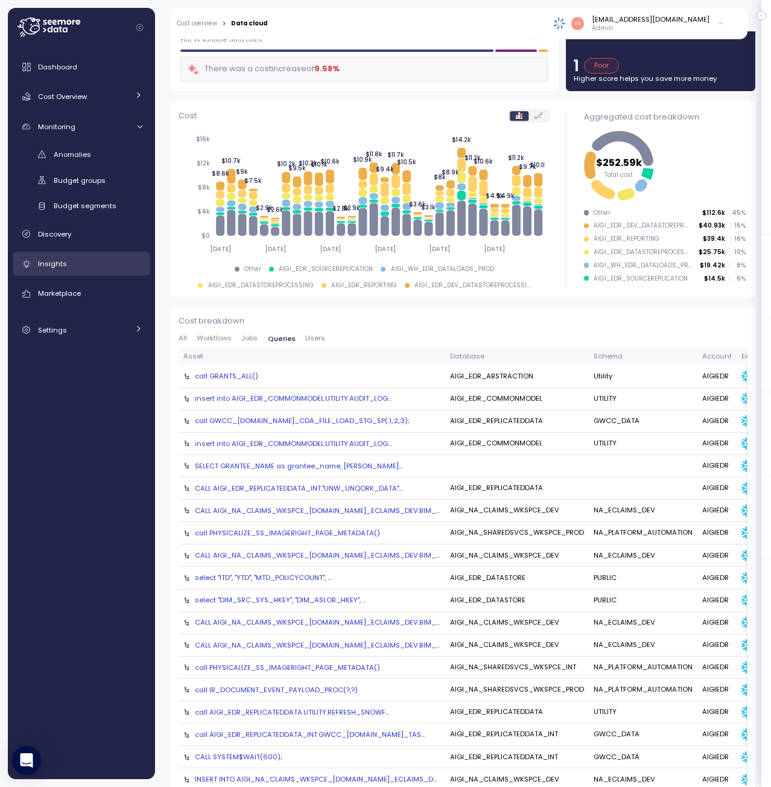
click at [55, 263] on span "Insights" at bounding box center [52, 264] width 29 height 10
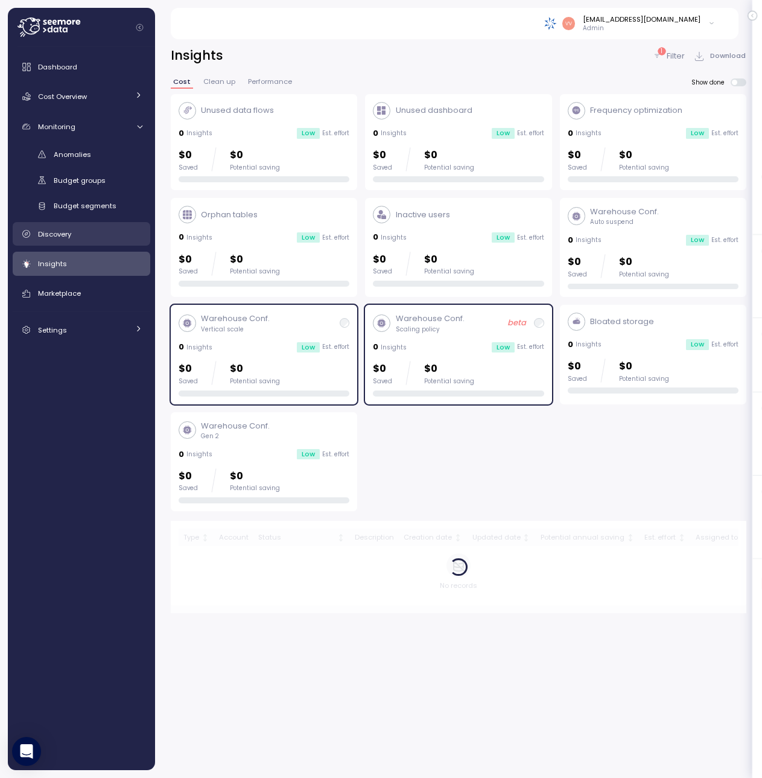
click at [53, 232] on span "Discovery" at bounding box center [54, 234] width 33 height 10
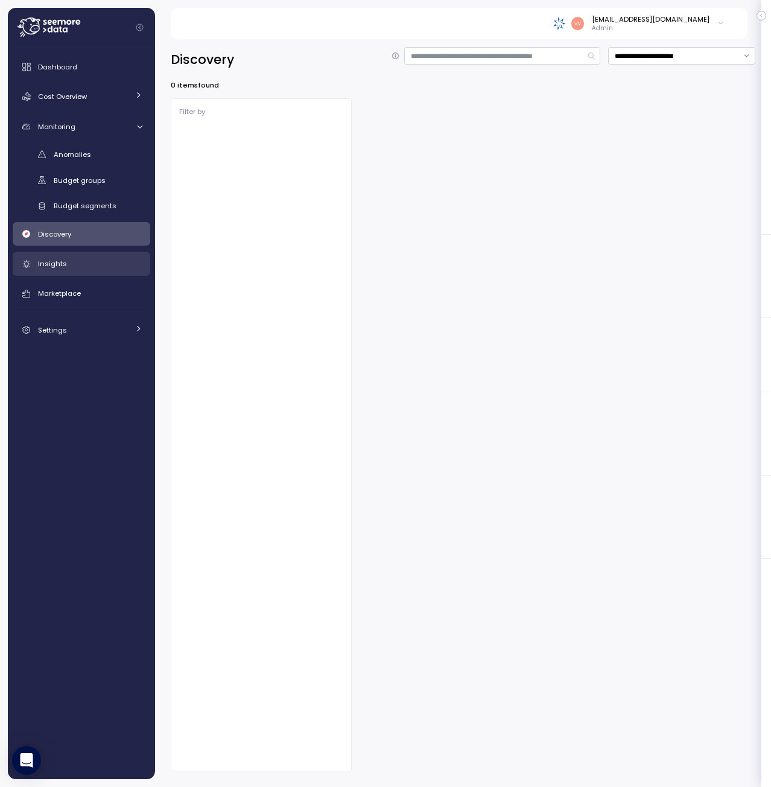
click at [91, 259] on div "Insights" at bounding box center [90, 264] width 104 height 12
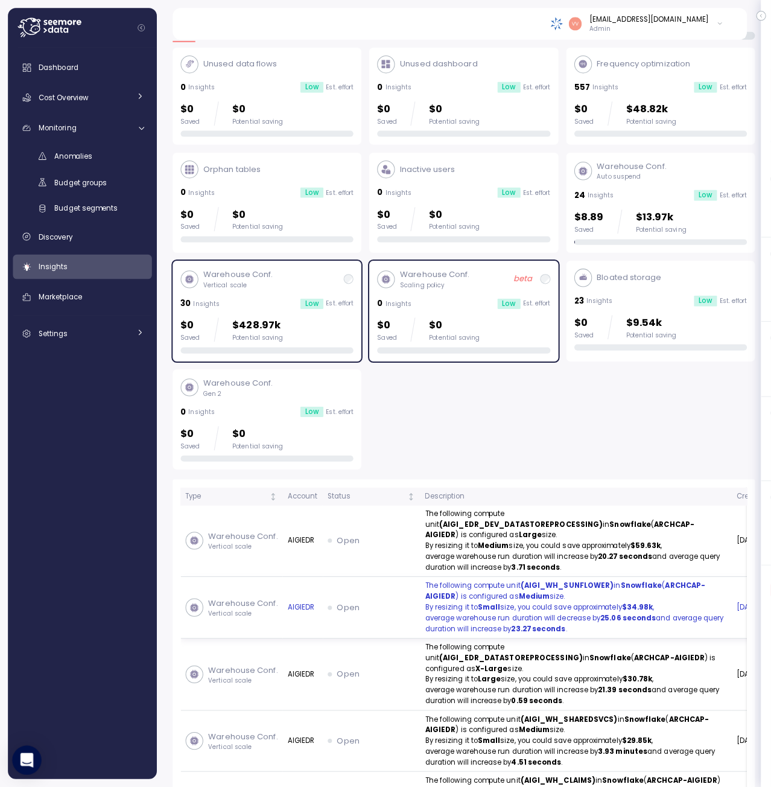
scroll to position [181, 0]
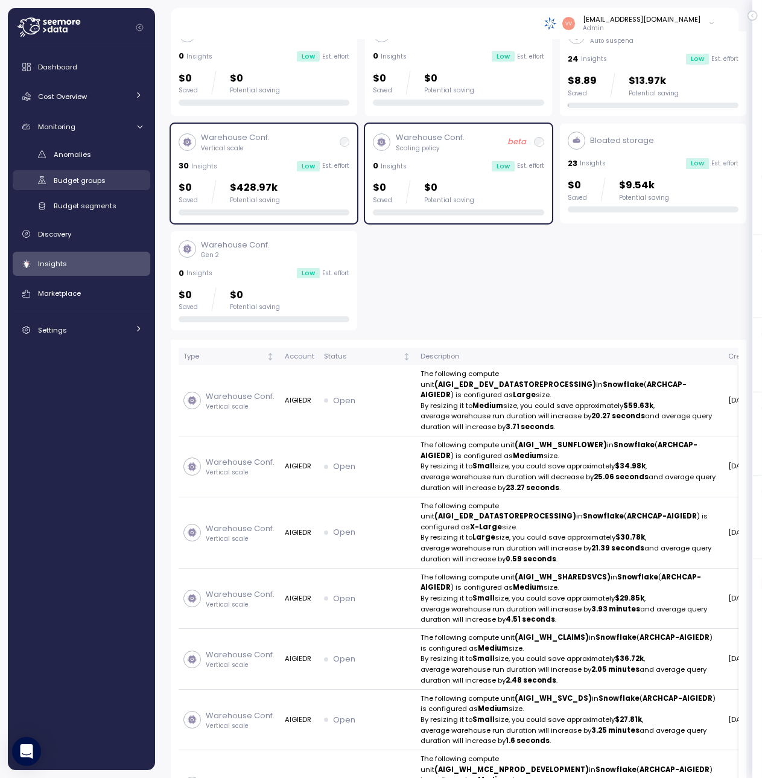
click at [80, 185] on div "Budget groups" at bounding box center [98, 180] width 89 height 12
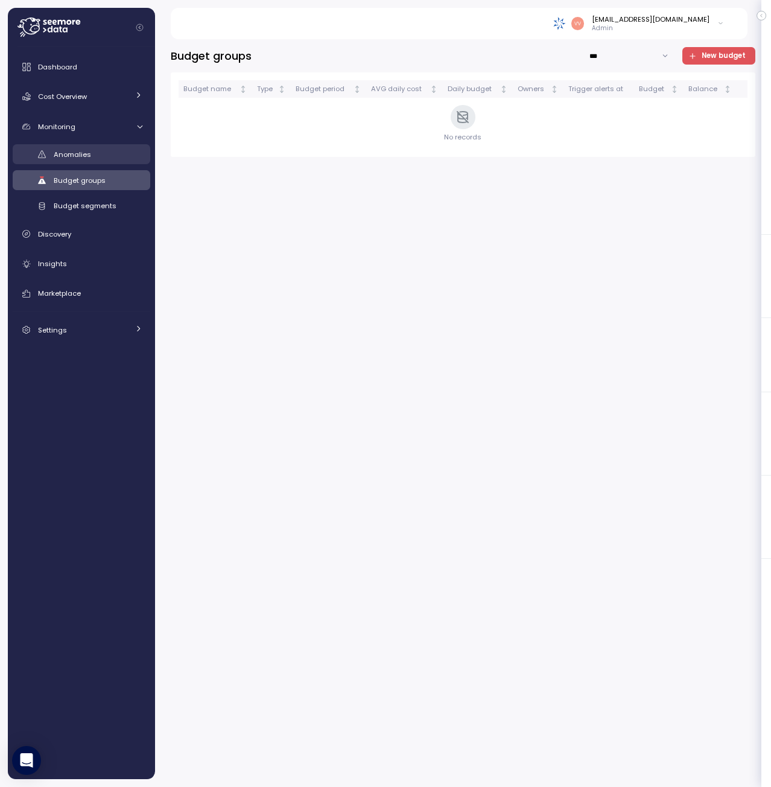
click at [92, 151] on div "Anomalies" at bounding box center [98, 154] width 89 height 12
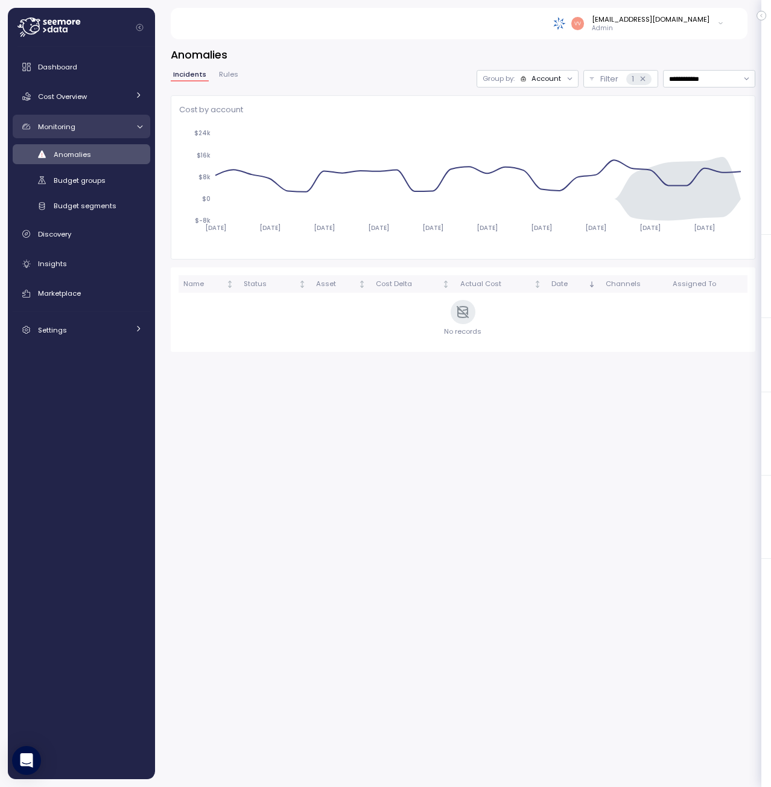
click at [140, 126] on icon at bounding box center [140, 126] width 8 height 8
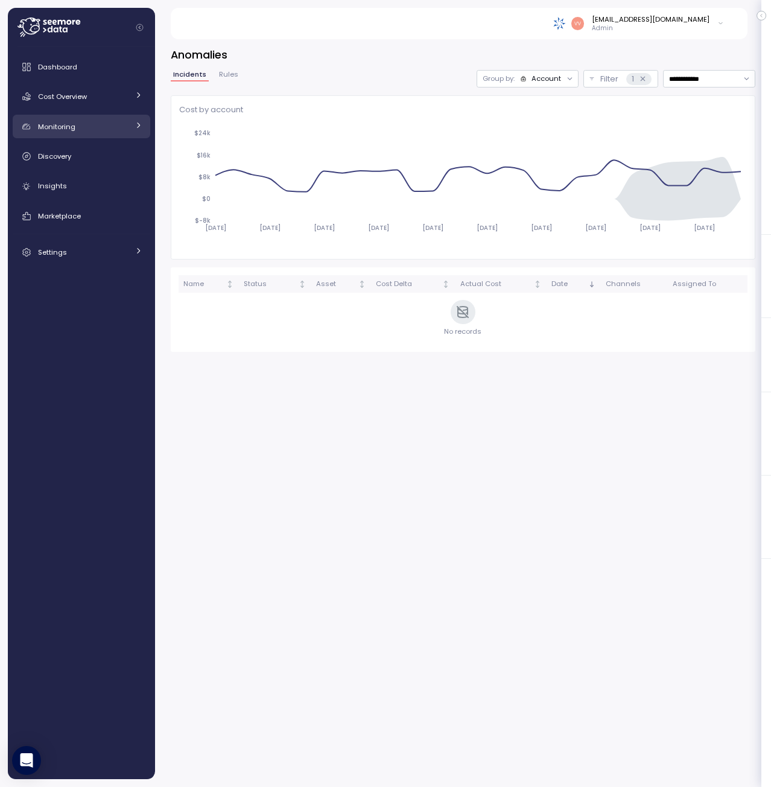
click at [140, 126] on icon at bounding box center [139, 125] width 8 height 8
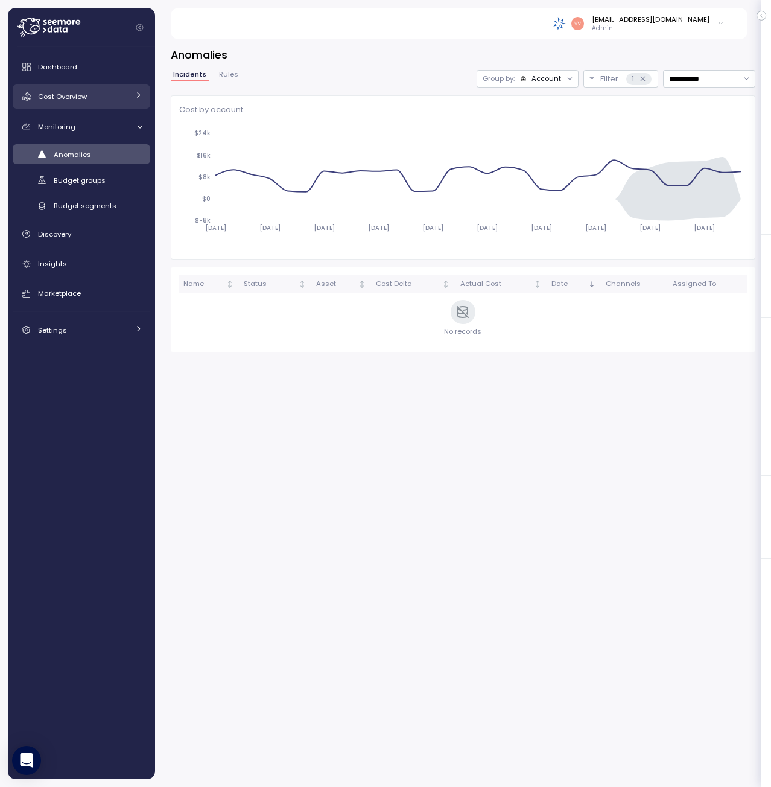
click at [138, 96] on icon at bounding box center [139, 95] width 8 height 8
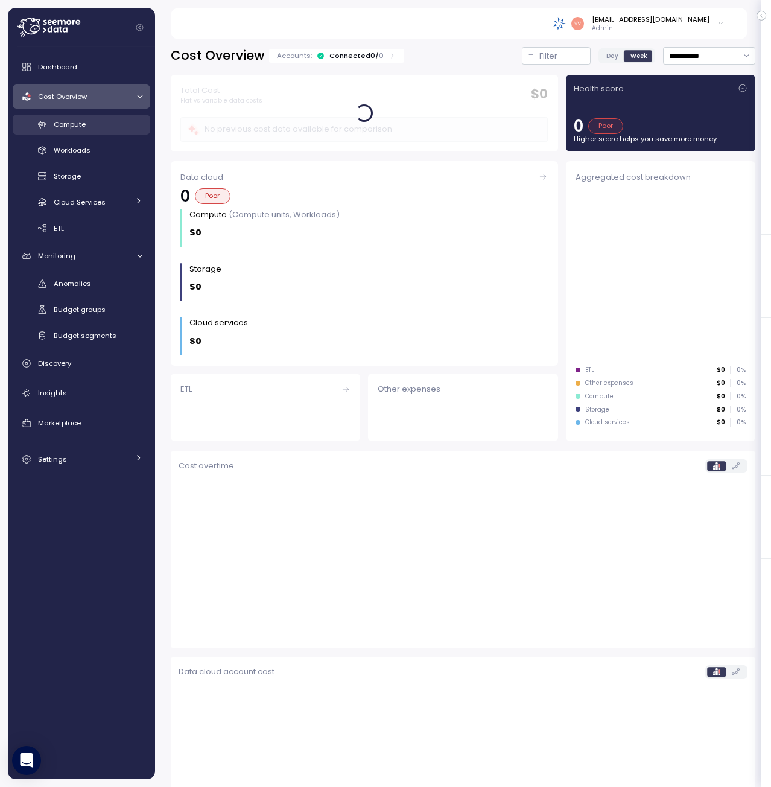
click at [110, 122] on div "Compute" at bounding box center [98, 124] width 89 height 12
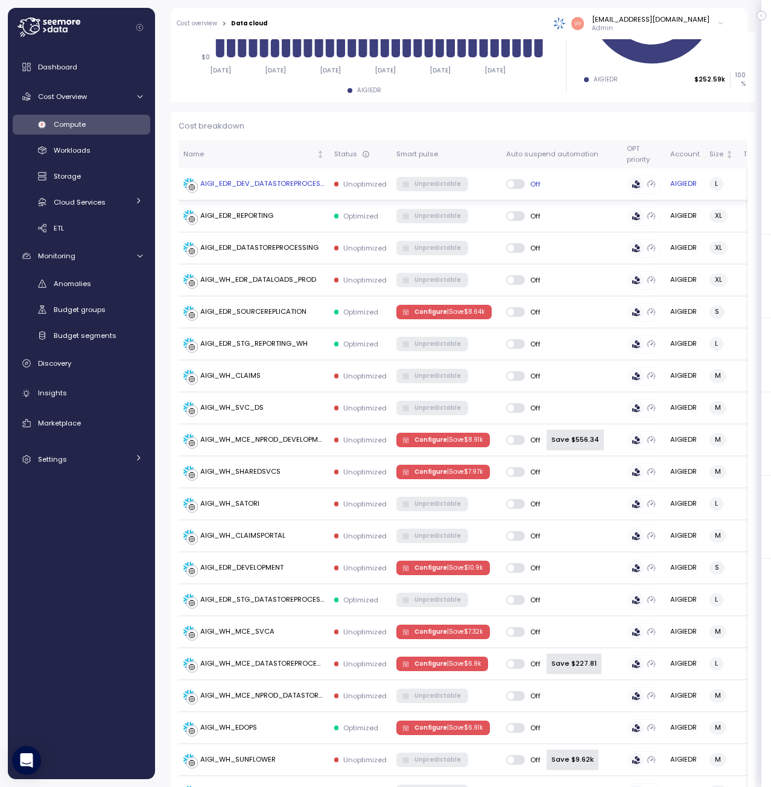
scroll to position [296, 0]
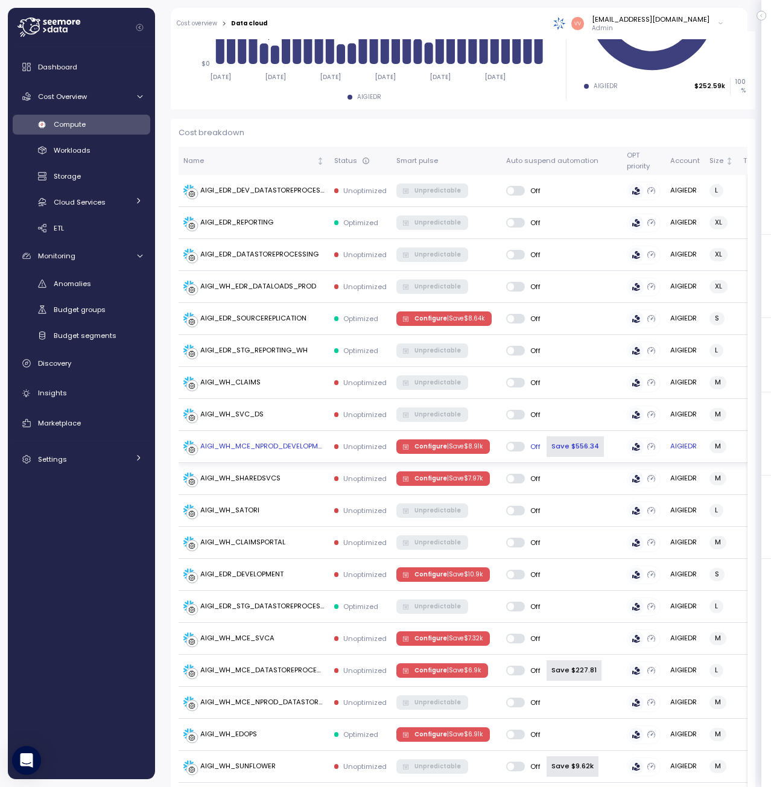
click at [432, 445] on span "Configure | Save $ 8.91k" at bounding box center [449, 446] width 68 height 13
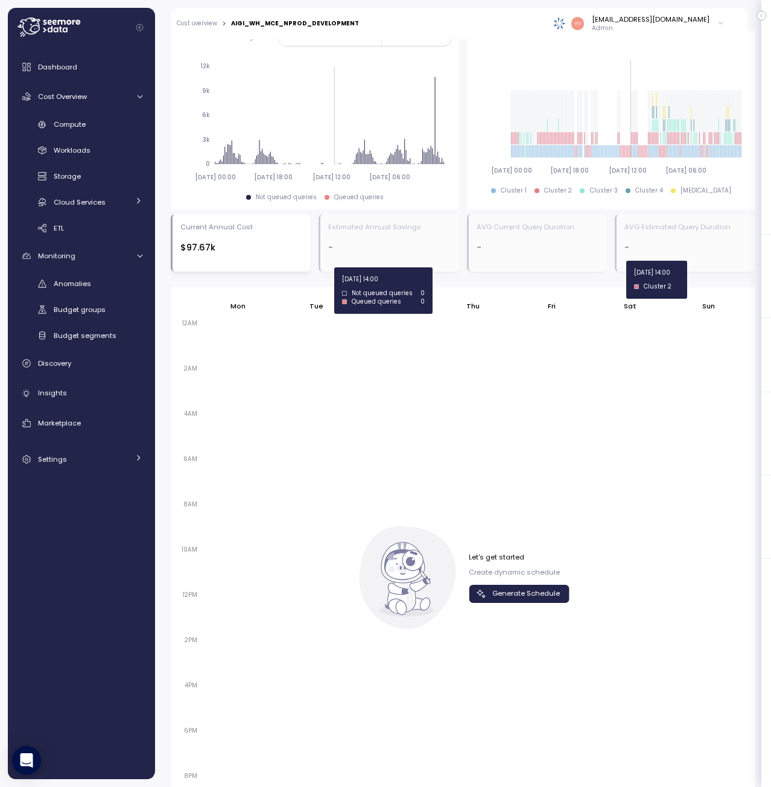
scroll to position [829, 0]
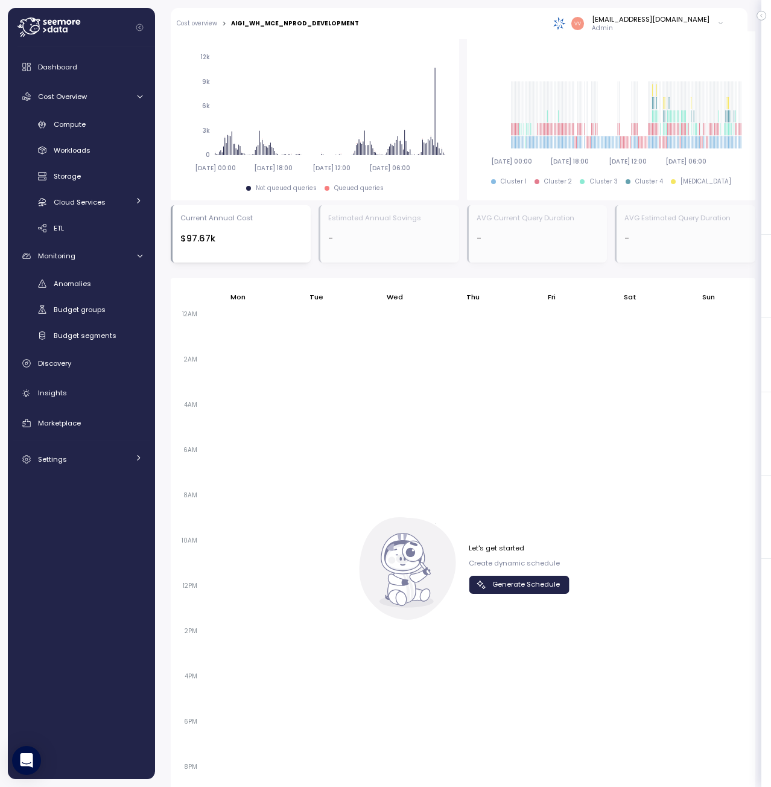
click at [499, 576] on span "Generate Schedule" at bounding box center [526, 584] width 68 height 16
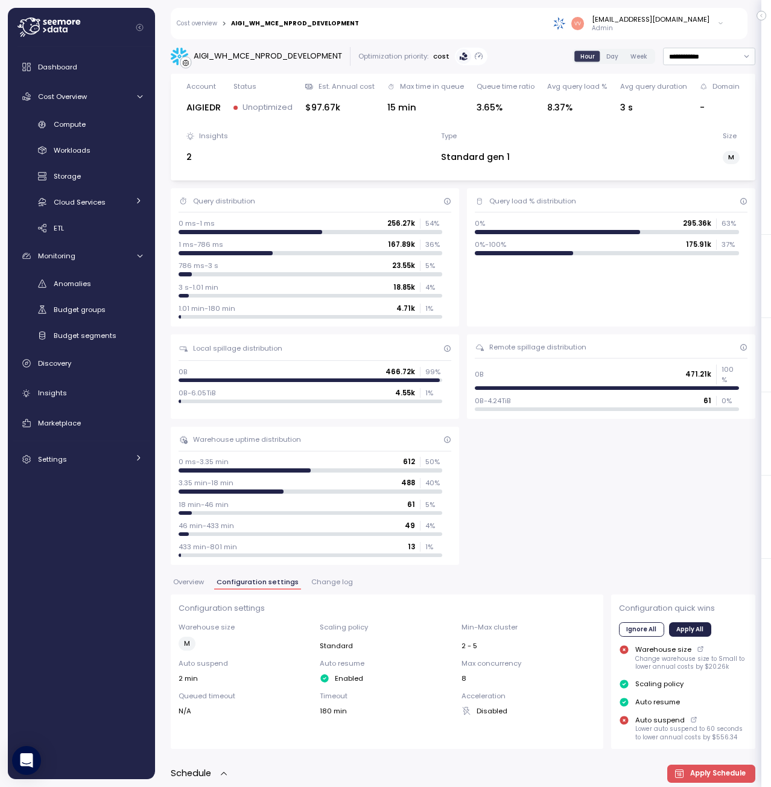
scroll to position [829, 0]
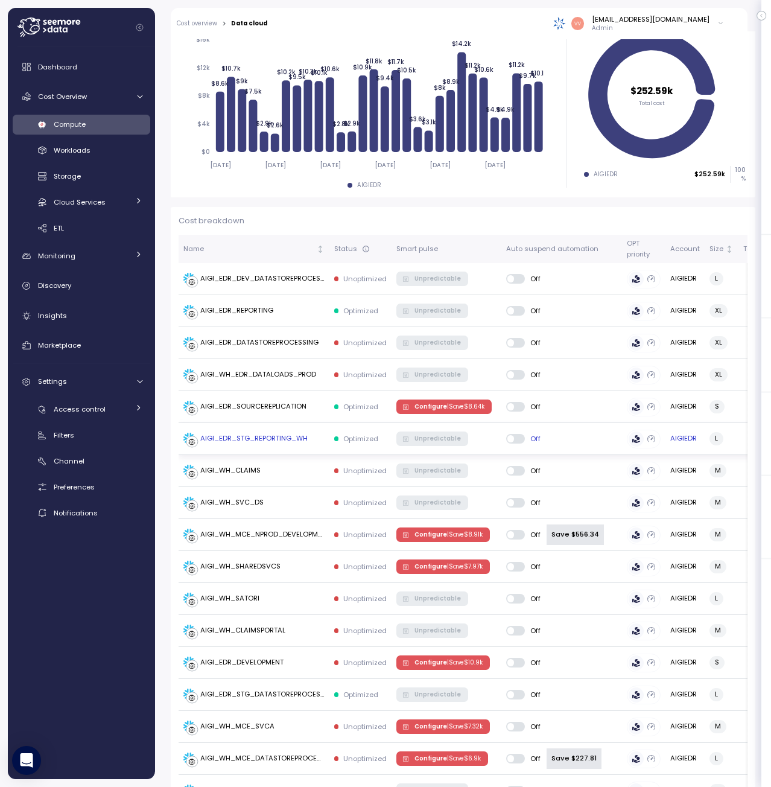
scroll to position [181, 0]
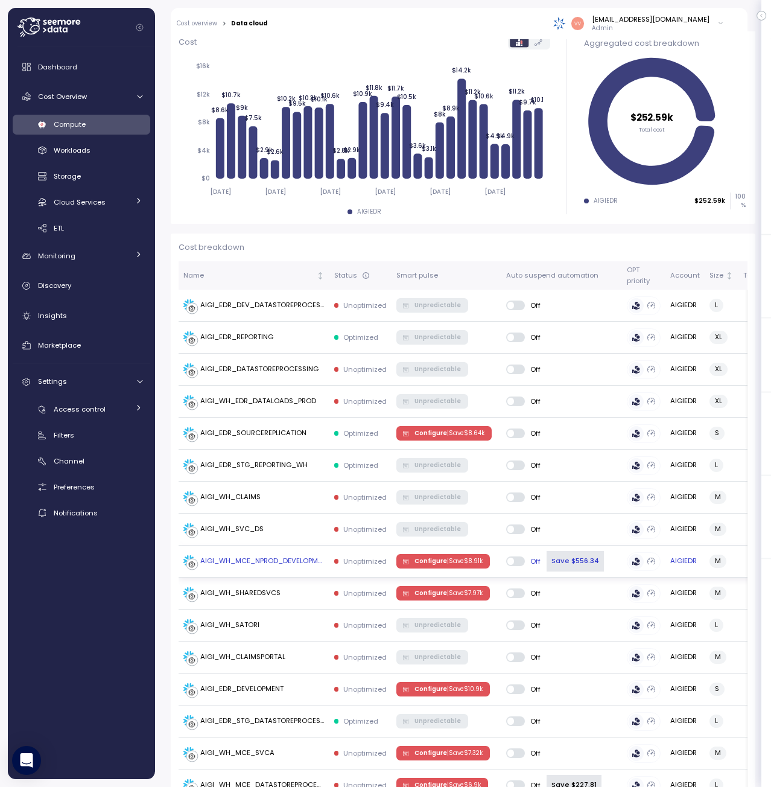
click at [458, 562] on p "| Save $ 8.91k" at bounding box center [465, 561] width 36 height 8
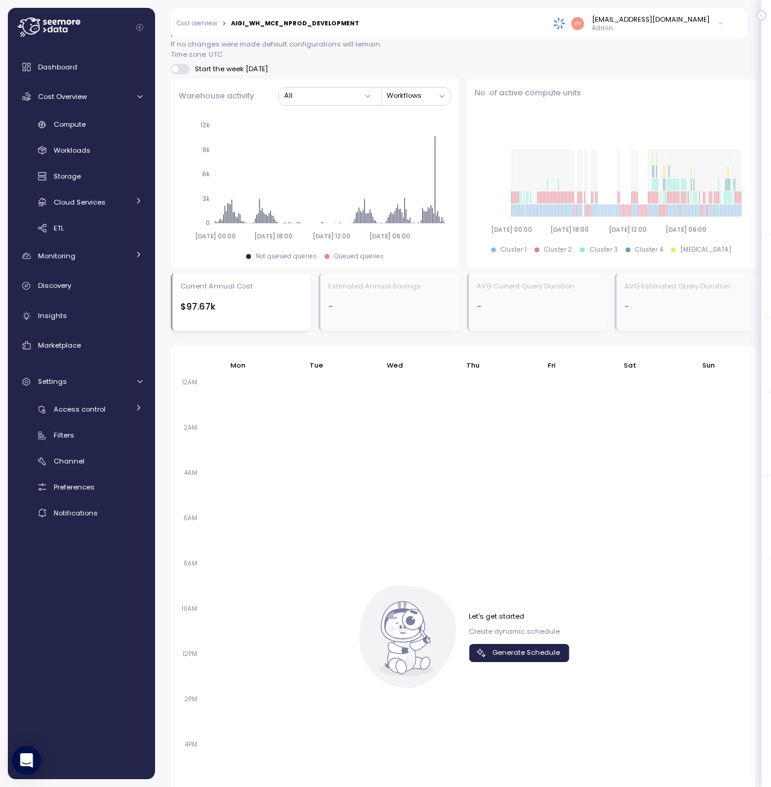
scroll to position [835, 0]
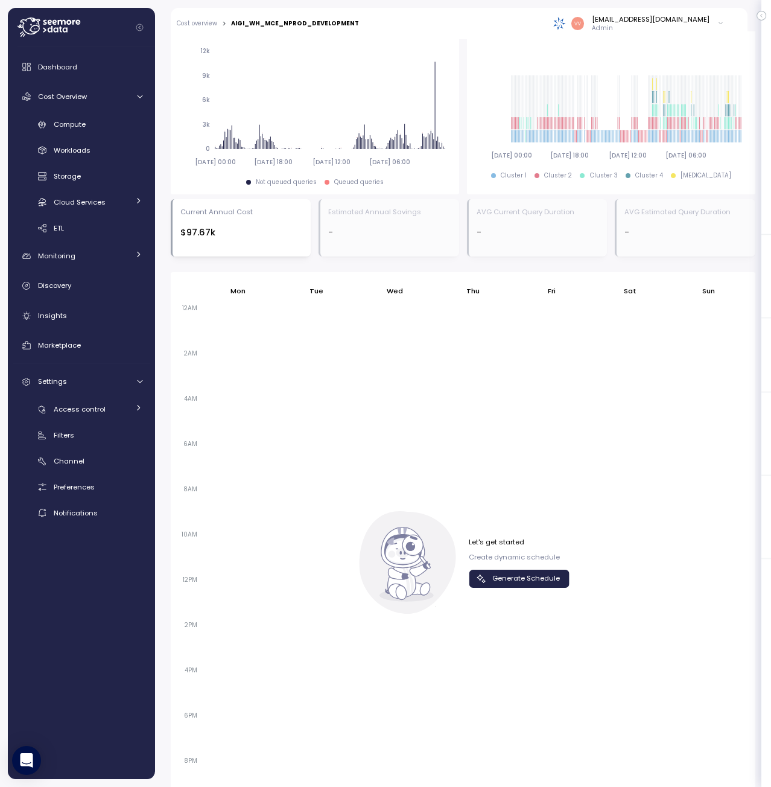
click at [520, 573] on span "Generate Schedule" at bounding box center [526, 578] width 68 height 16
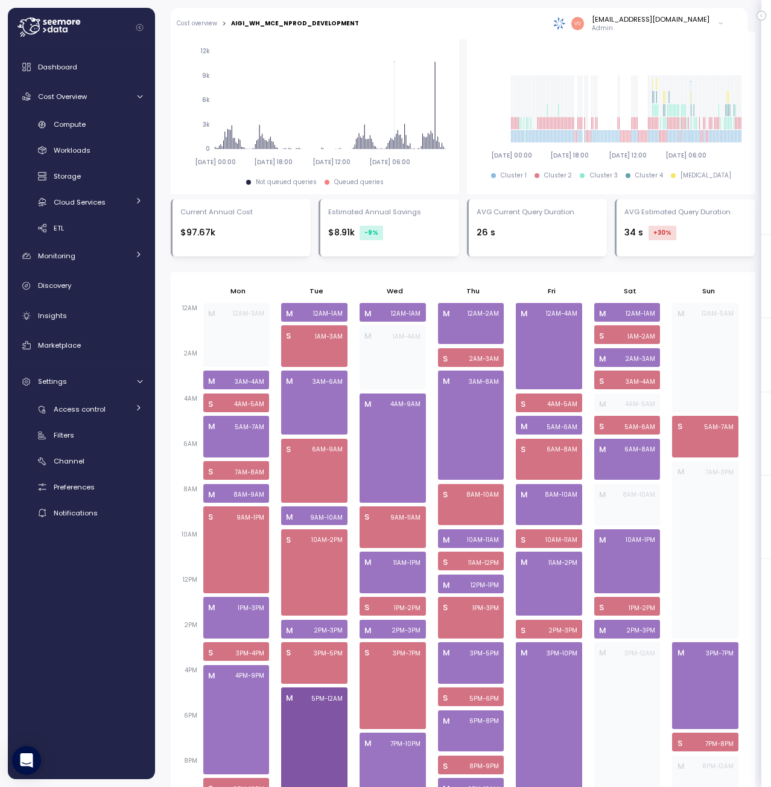
scroll to position [901, 0]
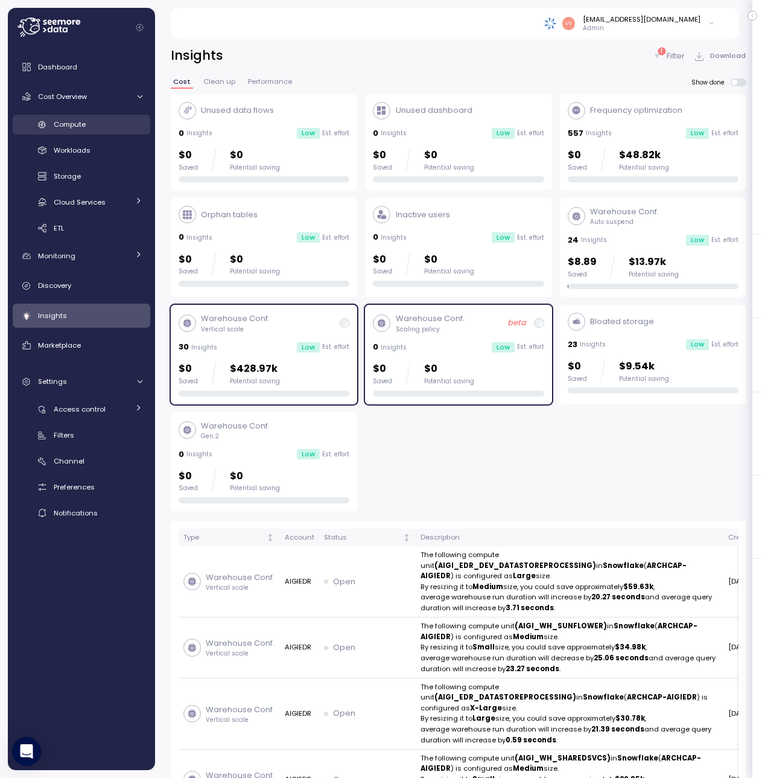
click at [87, 125] on div "Compute" at bounding box center [98, 124] width 89 height 12
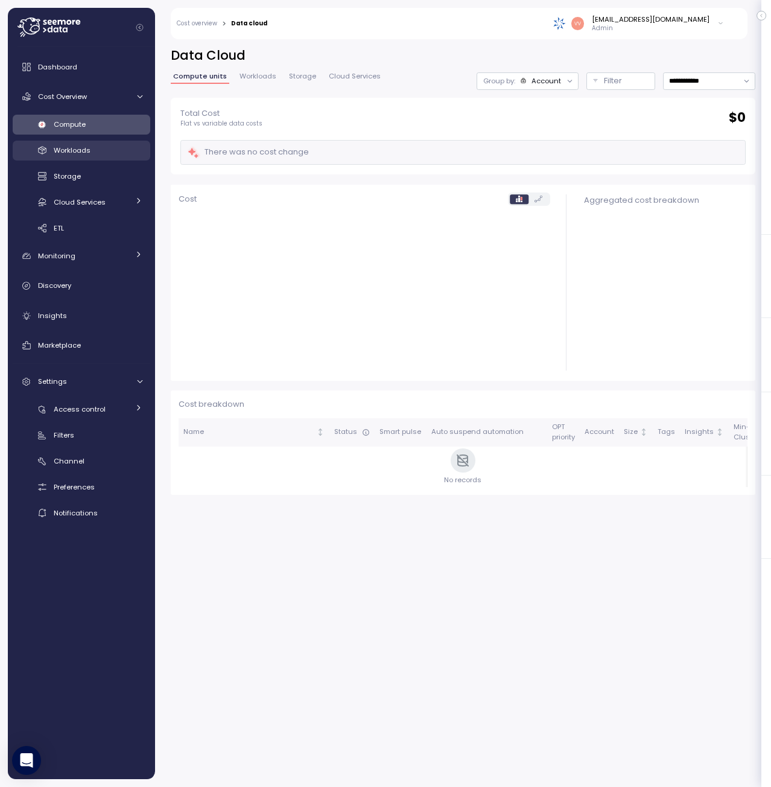
click at [86, 150] on span "Workloads" at bounding box center [72, 150] width 37 height 10
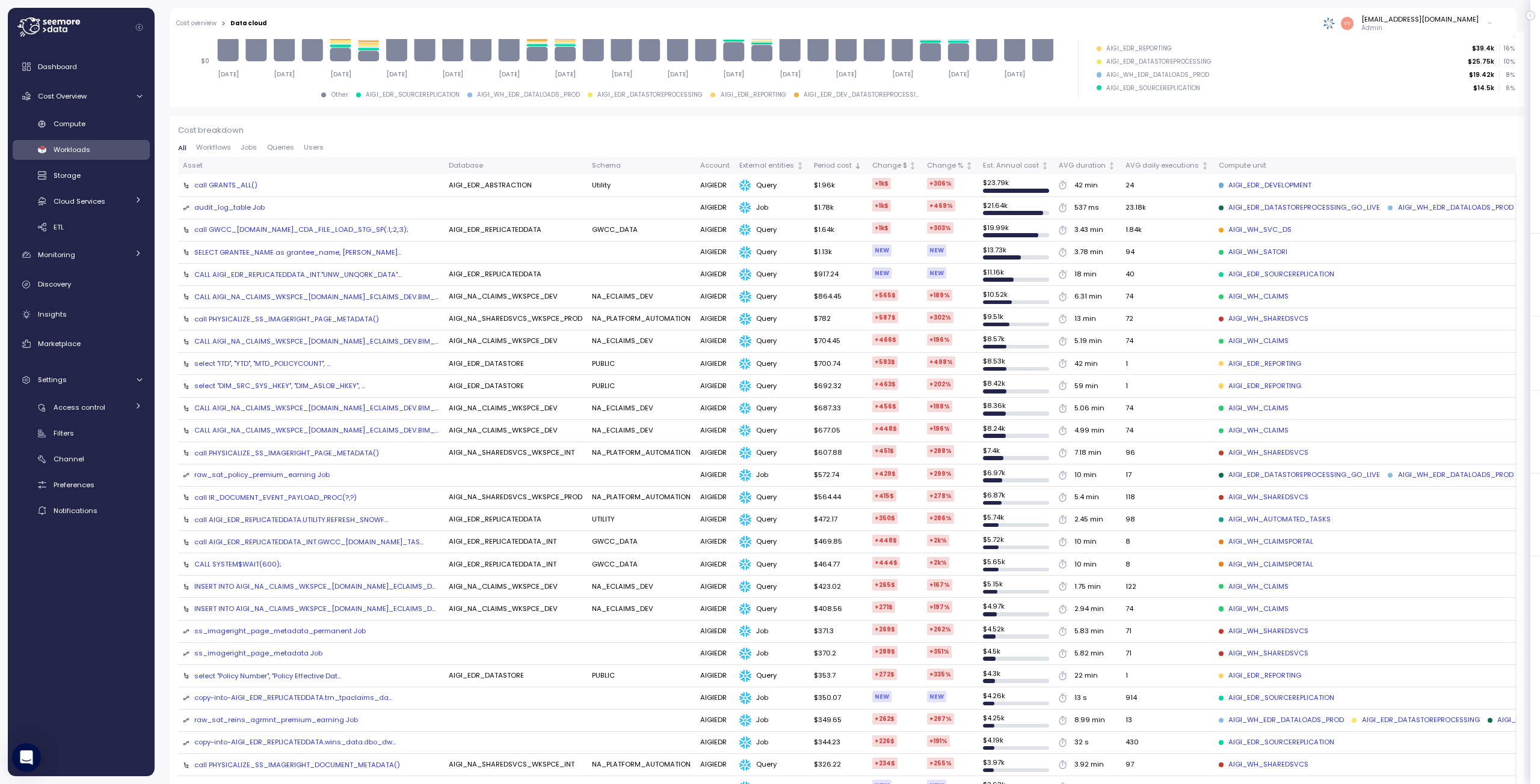
scroll to position [301, 0]
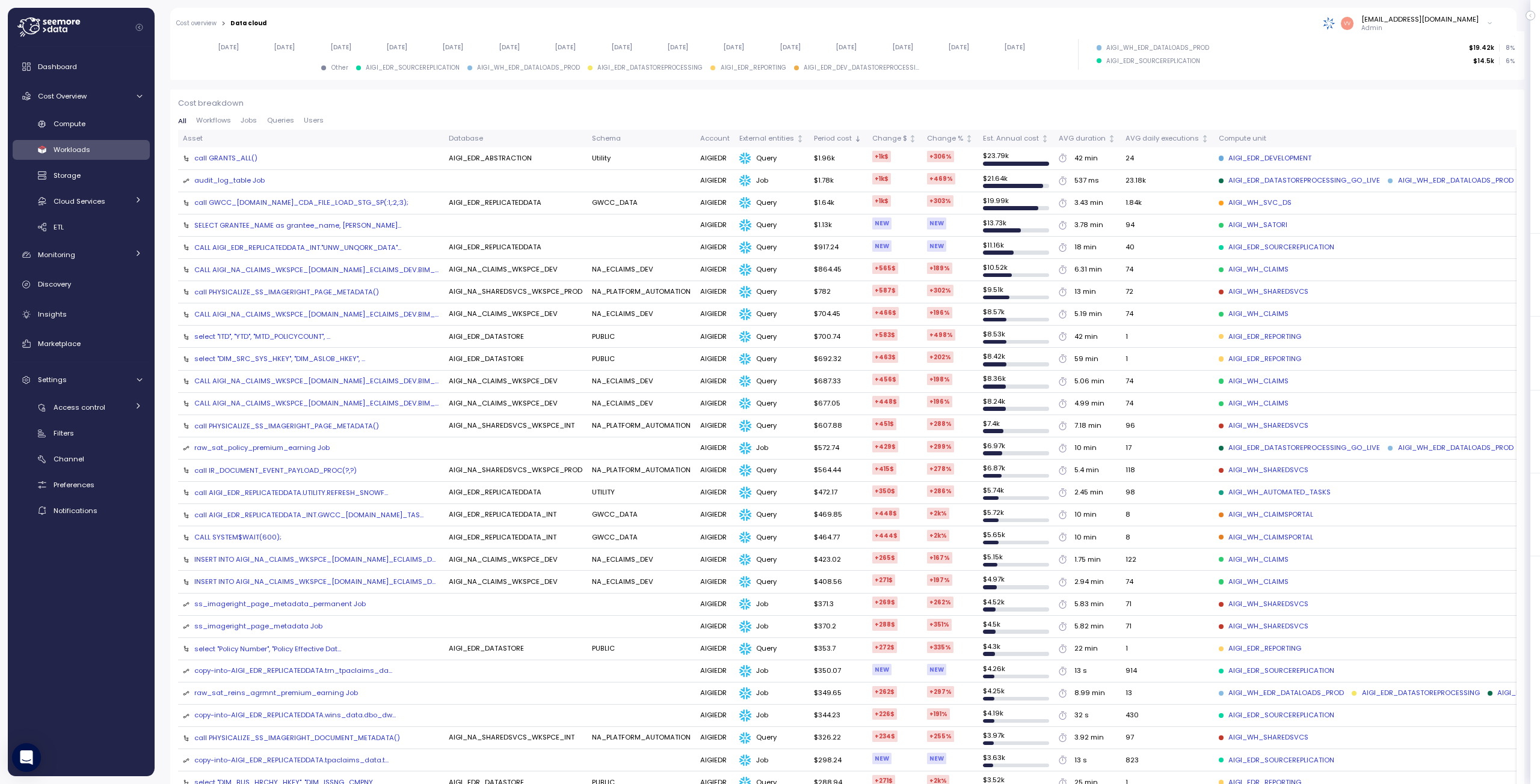
click at [280, 690] on div "raw_sat_reins_agrmnt_premium_earning Job" at bounding box center [276, 693] width 163 height 11
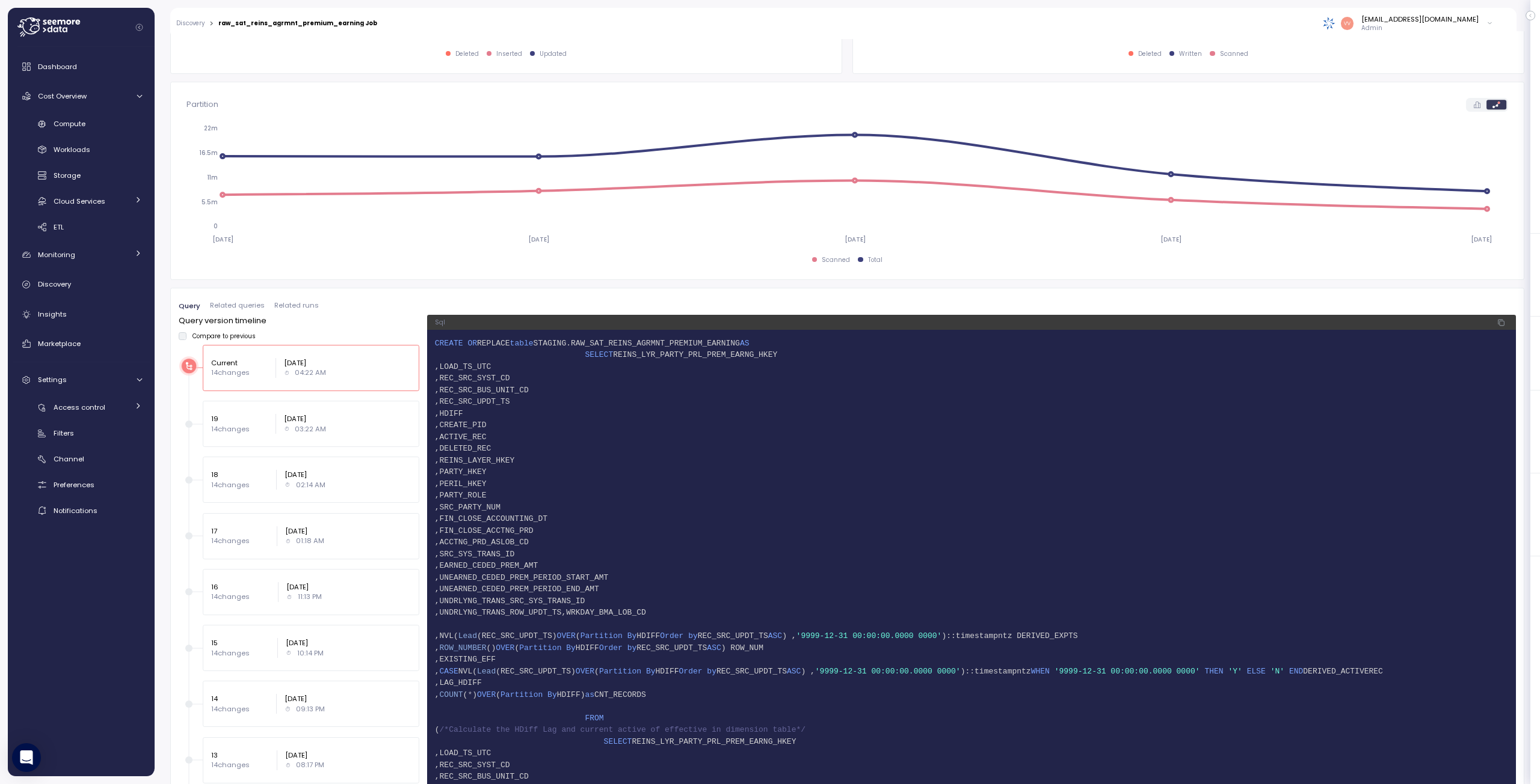
scroll to position [601, 0]
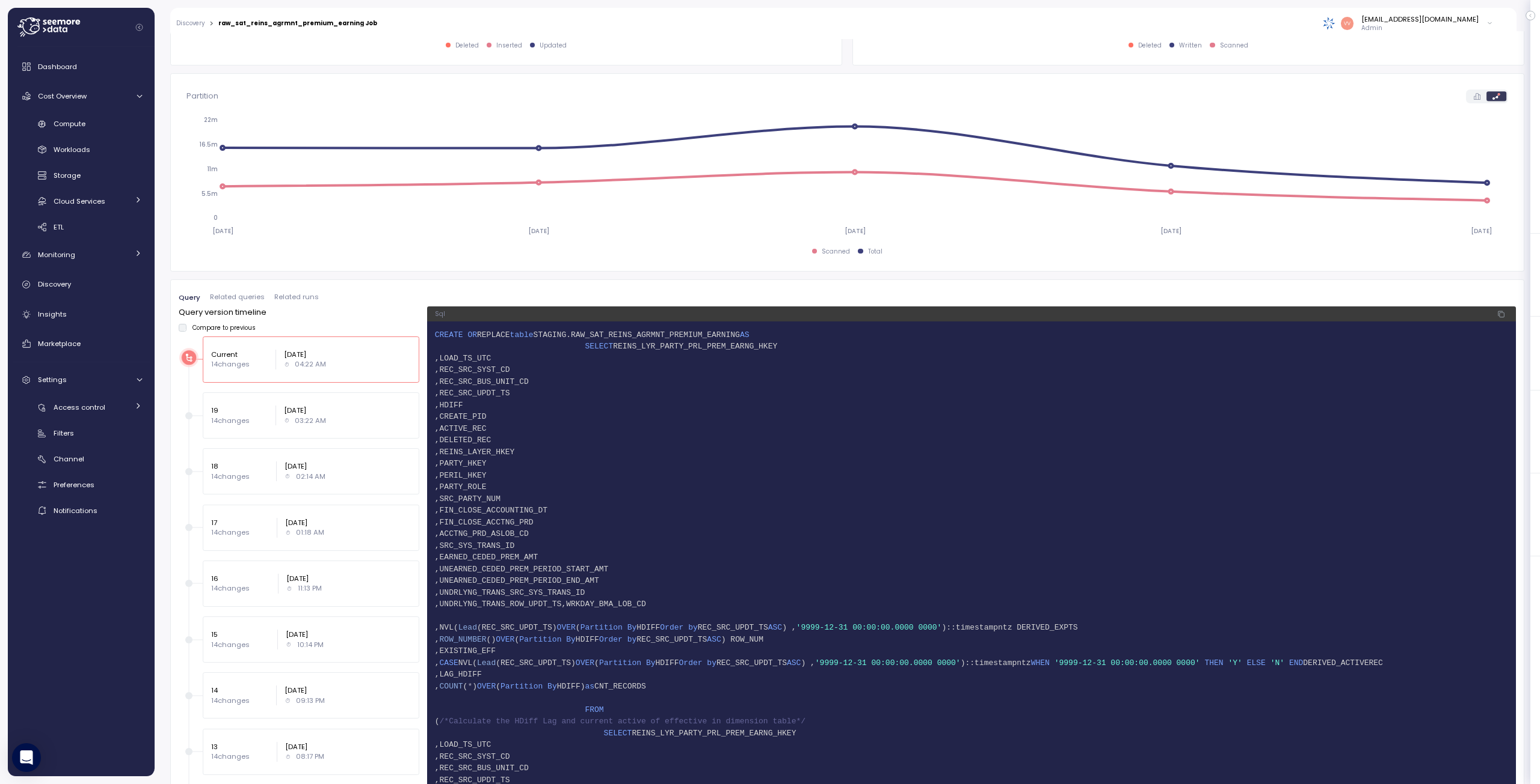
click at [245, 413] on p "19" at bounding box center [239, 410] width 57 height 10
click at [235, 353] on p "Current" at bounding box center [239, 355] width 57 height 10
click at [289, 297] on span "Related runs" at bounding box center [296, 297] width 45 height 7
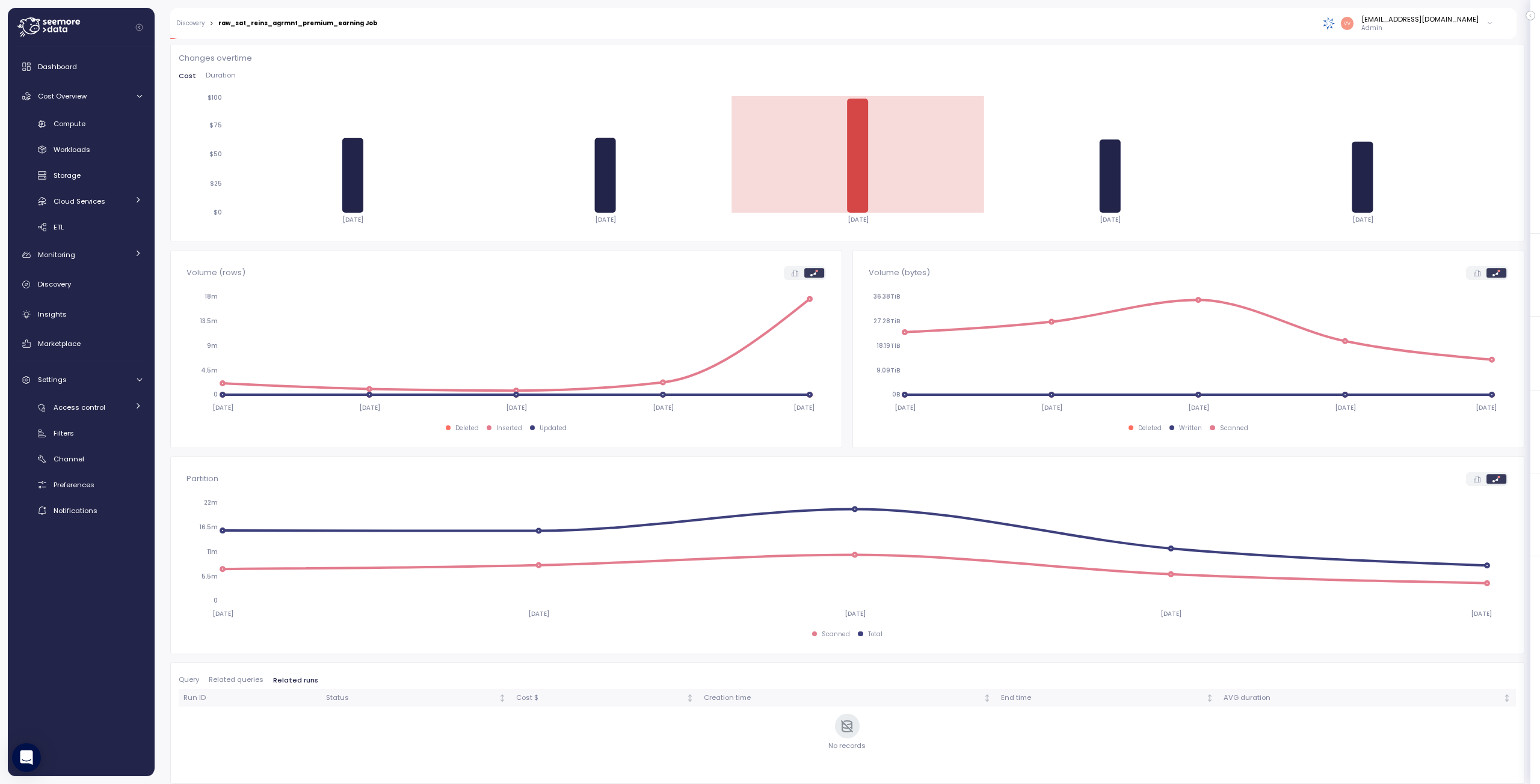
click at [245, 681] on span "Related queries" at bounding box center [235, 679] width 55 height 7
click at [188, 679] on span "Query" at bounding box center [188, 679] width 21 height 7
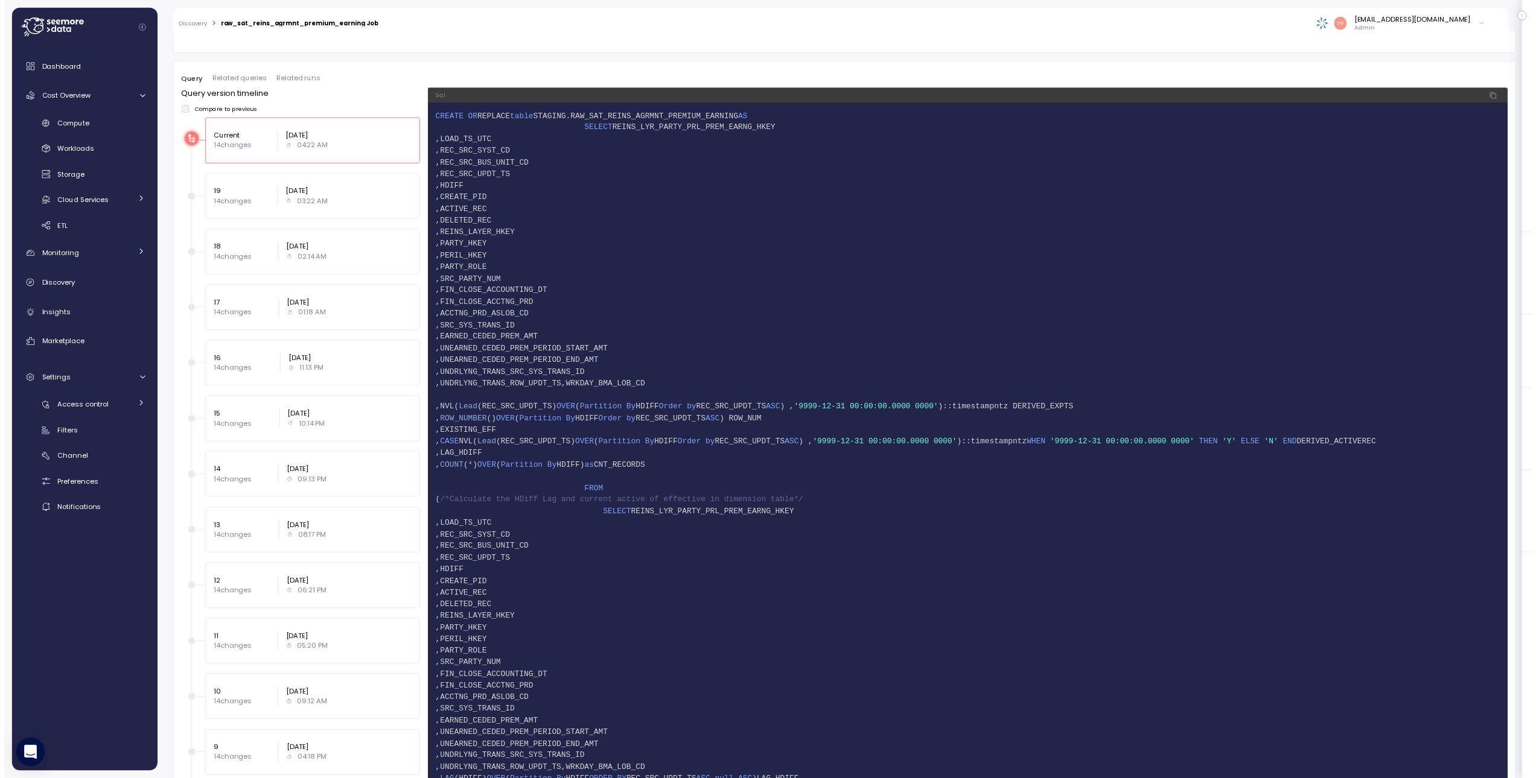
scroll to position [521, 0]
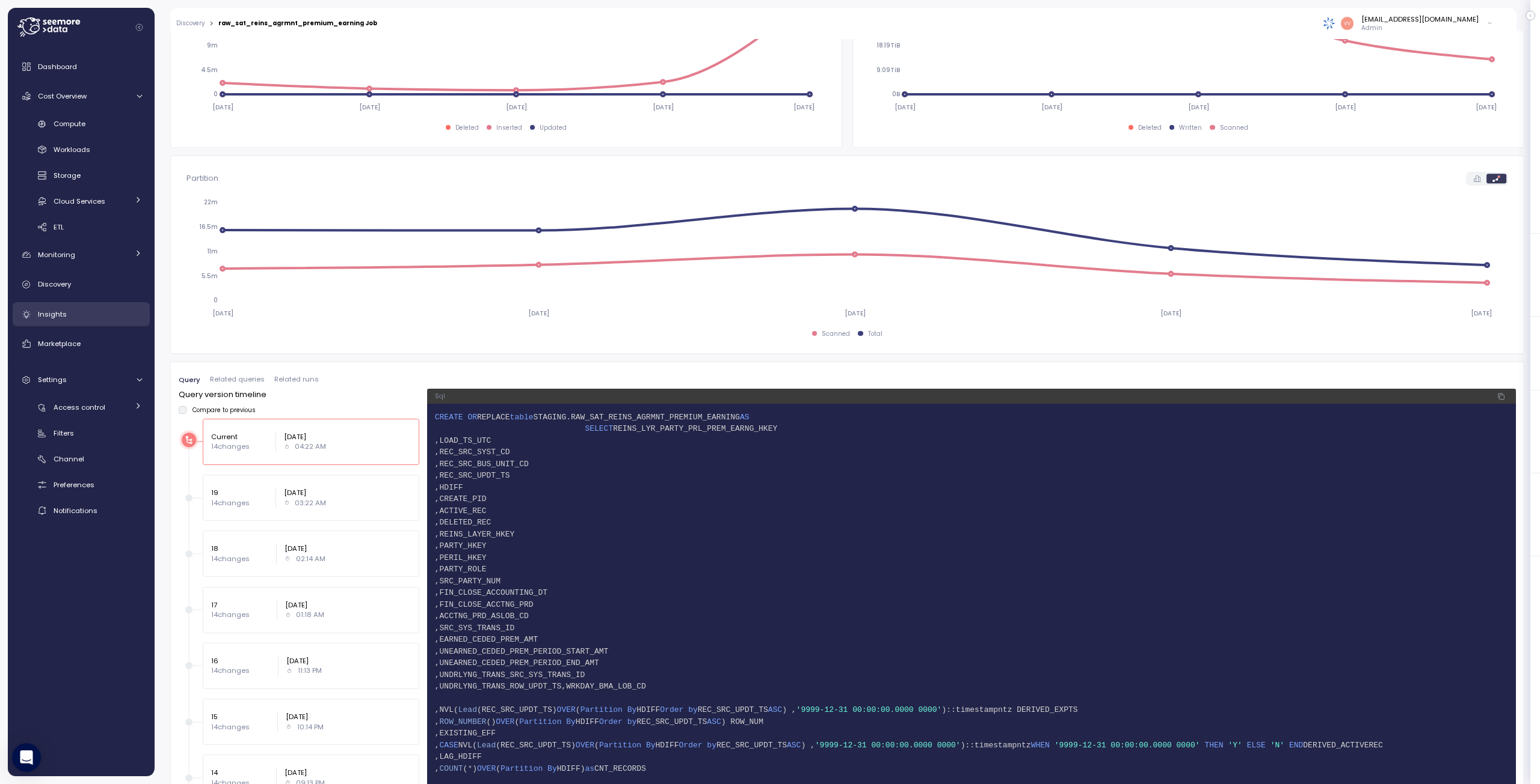
click at [72, 318] on div "Insights" at bounding box center [90, 315] width 104 height 12
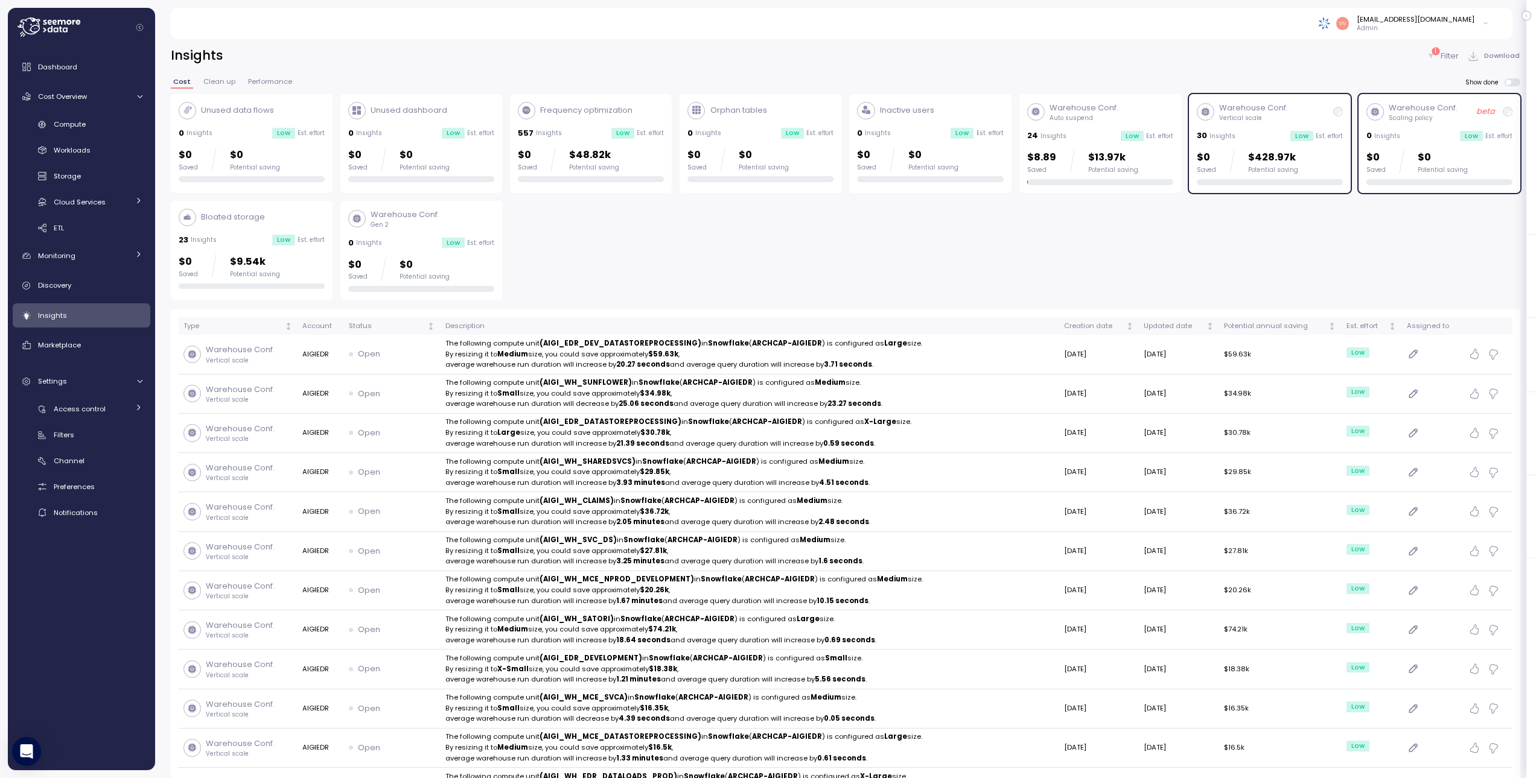
click at [217, 80] on span "Clean up" at bounding box center [219, 81] width 32 height 7
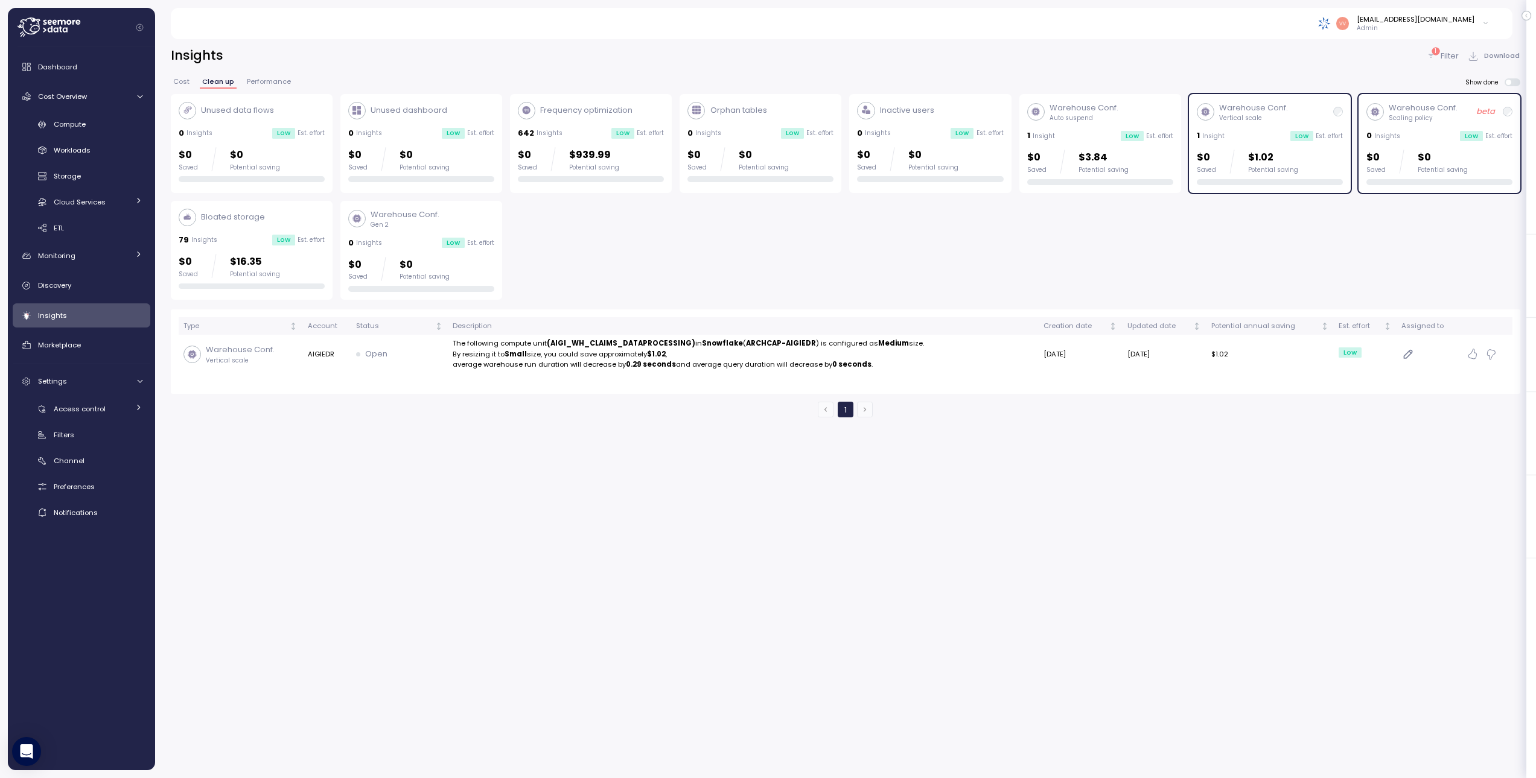
click at [282, 88] on button "Performance" at bounding box center [268, 83] width 49 height 10
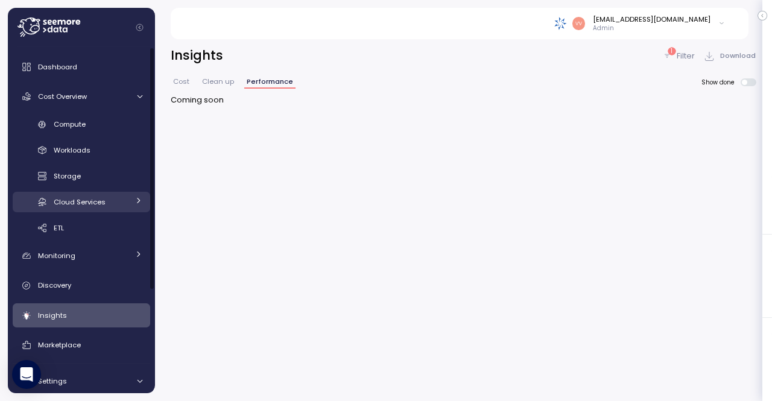
click at [136, 200] on icon at bounding box center [139, 201] width 8 height 8
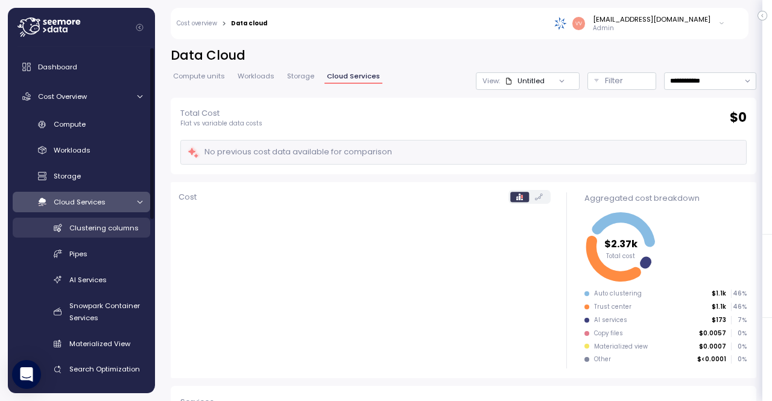
click at [126, 229] on span "Clustering columns" at bounding box center [103, 228] width 69 height 10
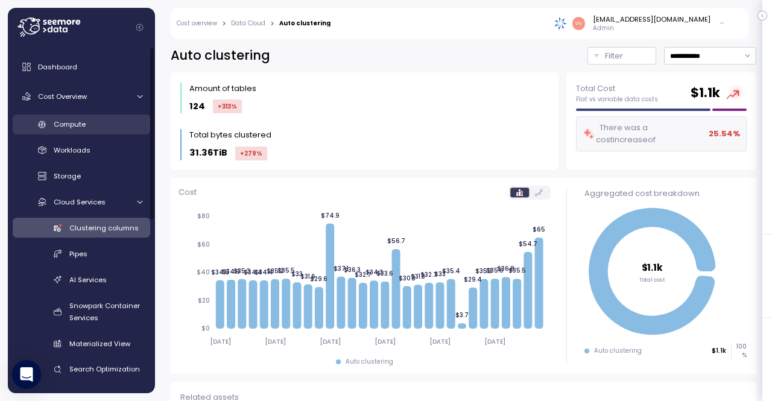
click at [87, 124] on div "Compute" at bounding box center [98, 124] width 89 height 12
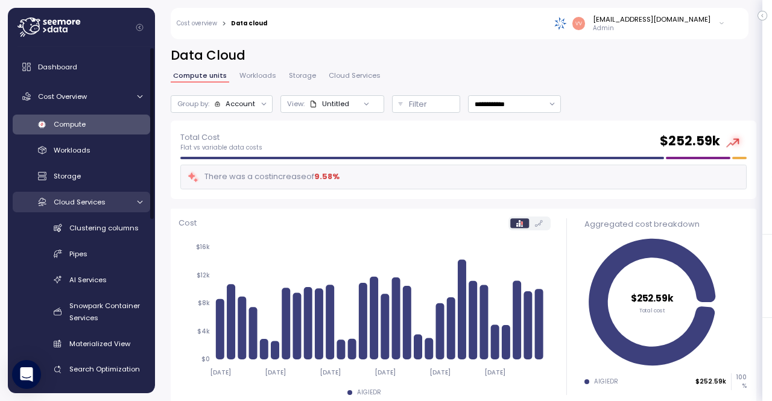
click at [139, 206] on link "Cloud Services" at bounding box center [82, 202] width 138 height 20
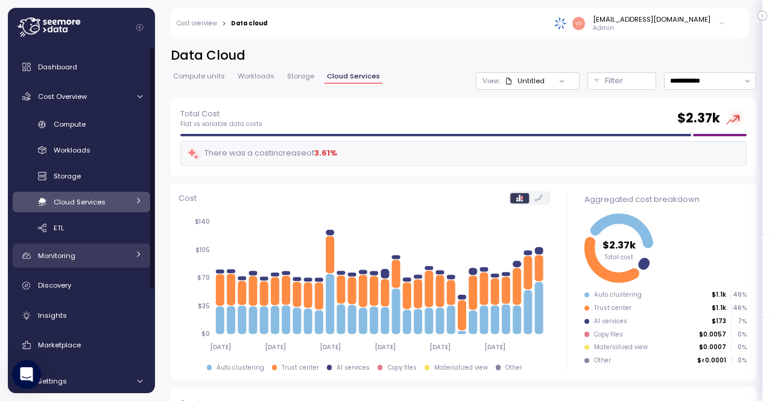
click at [136, 253] on icon at bounding box center [139, 254] width 8 height 8
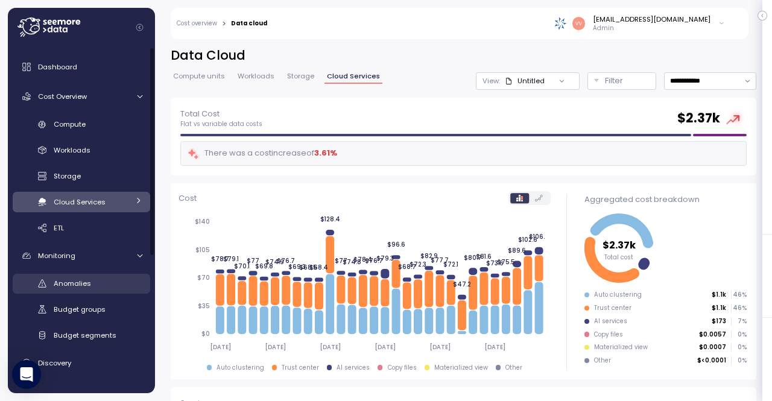
click at [105, 279] on div "Anomalies" at bounding box center [98, 284] width 89 height 12
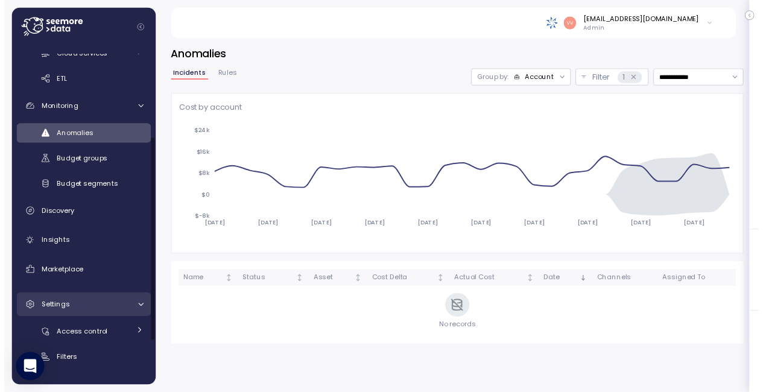
scroll to position [157, 0]
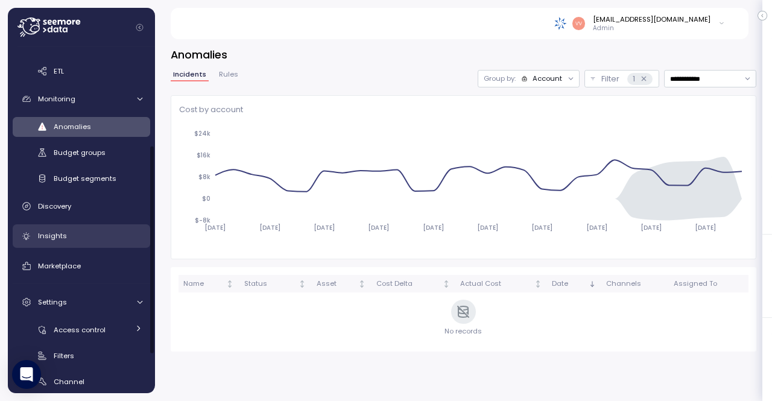
click at [91, 243] on link "Insights" at bounding box center [82, 236] width 138 height 24
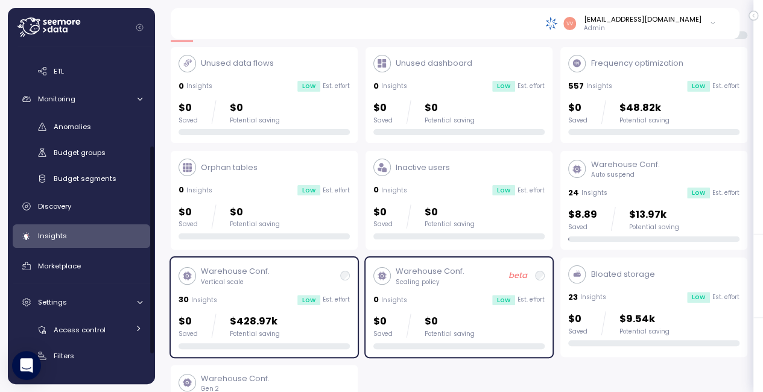
scroll to position [57, 0]
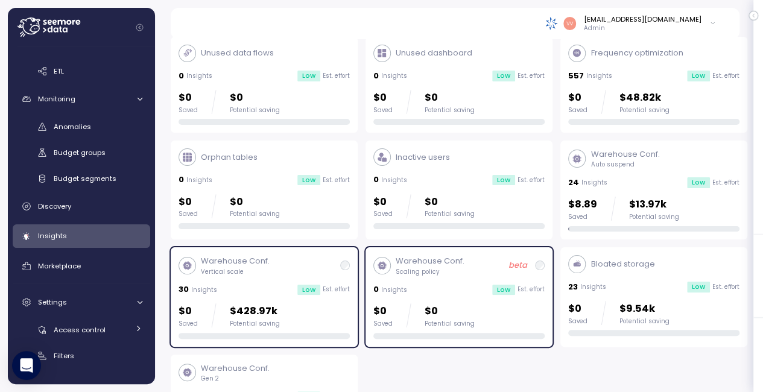
click at [409, 277] on div "Warehouse Conf. Scaling policy beta 0 Insights Low Est. effort $0 Saved $0 Pote…" at bounding box center [459, 296] width 171 height 83
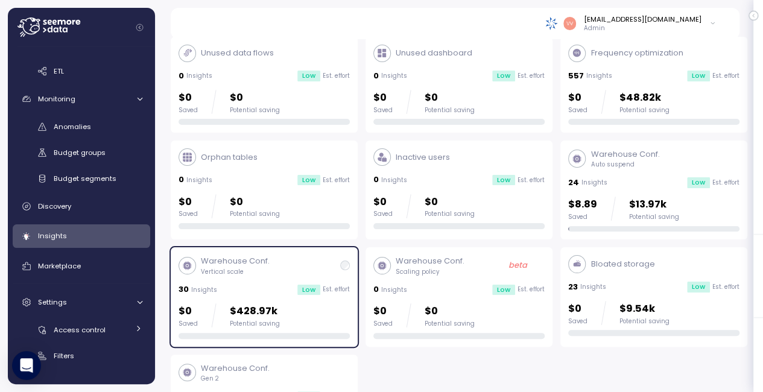
click at [409, 277] on div "Warehouse Conf. Scaling policy beta 0 Insights Low Est. effort $0 Saved $0 Pote…" at bounding box center [459, 296] width 171 height 83
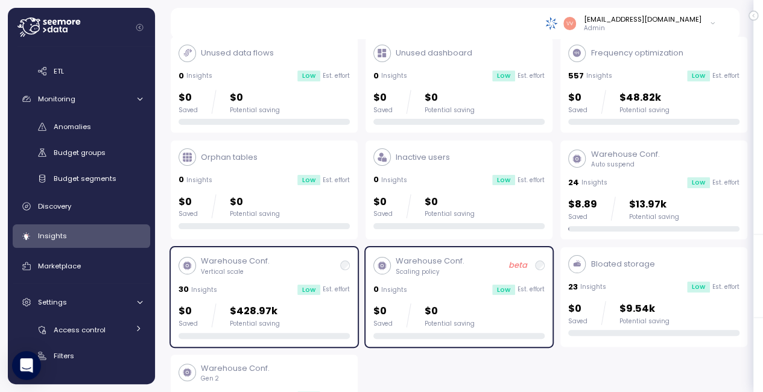
click at [533, 289] on p "Est. effort" at bounding box center [531, 289] width 27 height 8
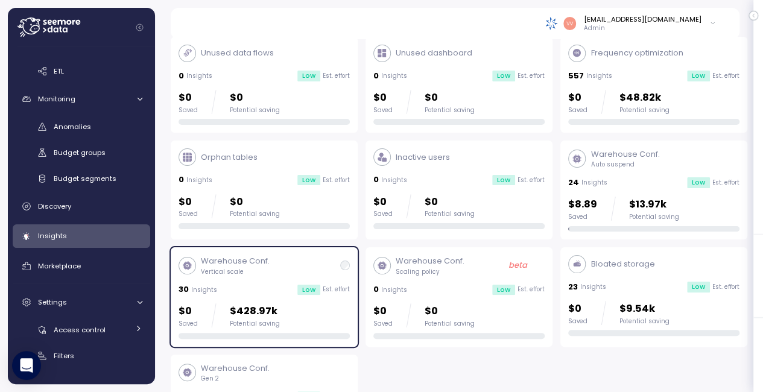
click at [655, 57] on p "Frequency optimization" at bounding box center [637, 53] width 92 height 12
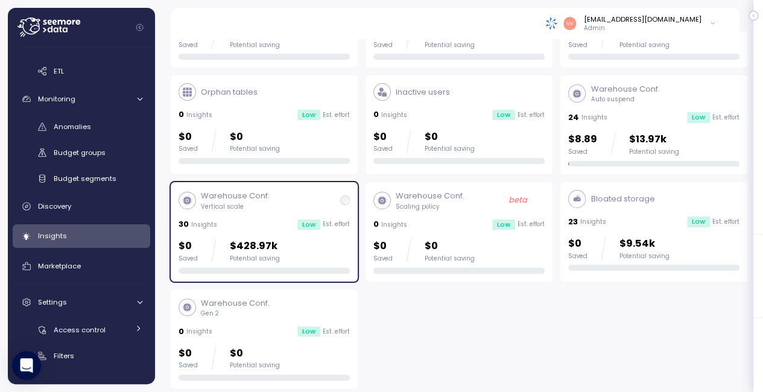
scroll to position [121, 0]
click at [291, 205] on div "Warehouse Conf. Vertical scale" at bounding box center [264, 201] width 171 height 21
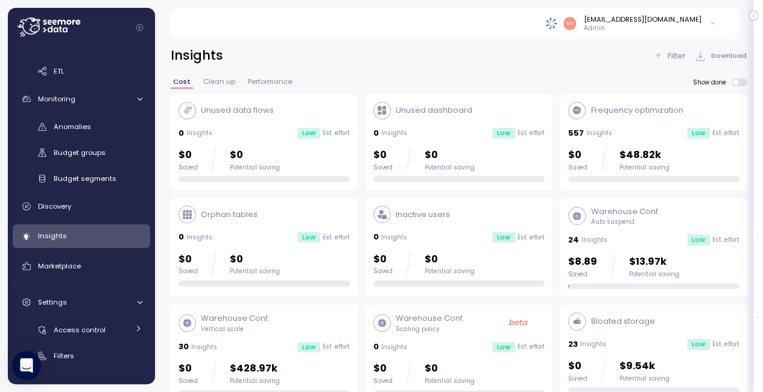
click at [631, 120] on div "Frequency optimization 557 Insights Low Est. effort $0 Saved $48.82k Potential …" at bounding box center [653, 142] width 171 height 81
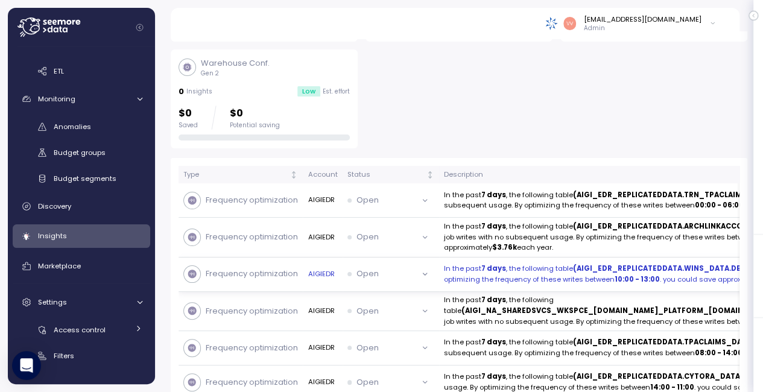
scroll to position [358, 0]
